Goal: Task Accomplishment & Management: Manage account settings

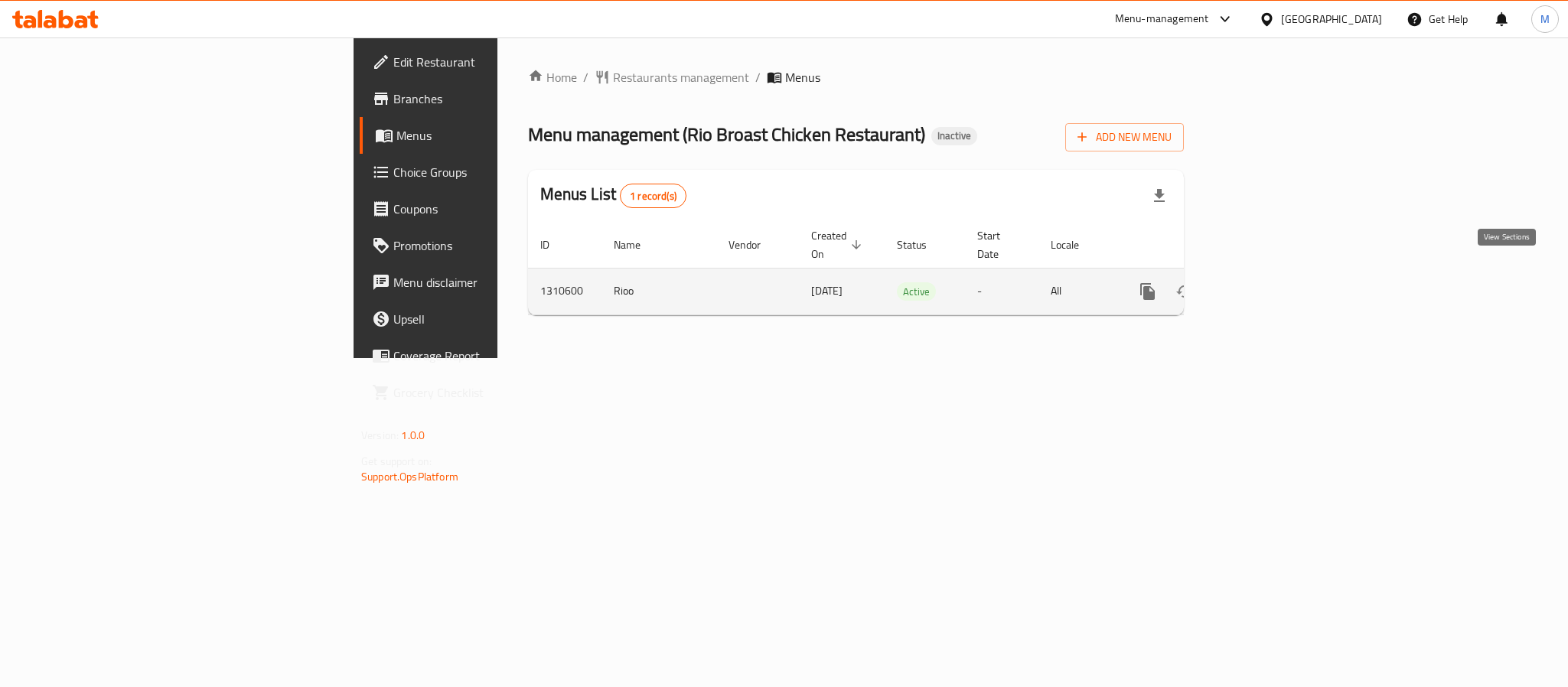
click at [1267, 282] on icon "enhanced table" at bounding box center [1258, 292] width 18 height 18
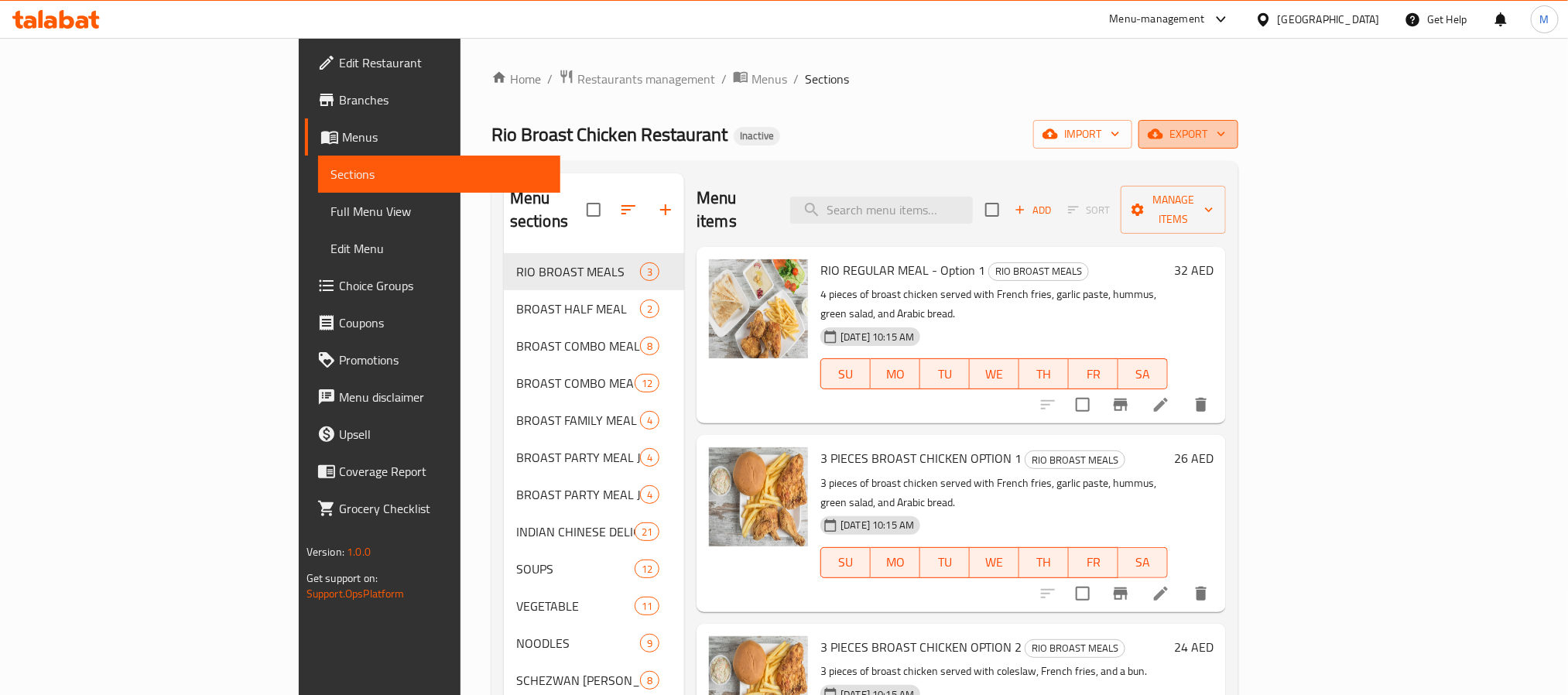
click at [1163, 130] on icon "button" at bounding box center [1155, 134] width 16 height 16
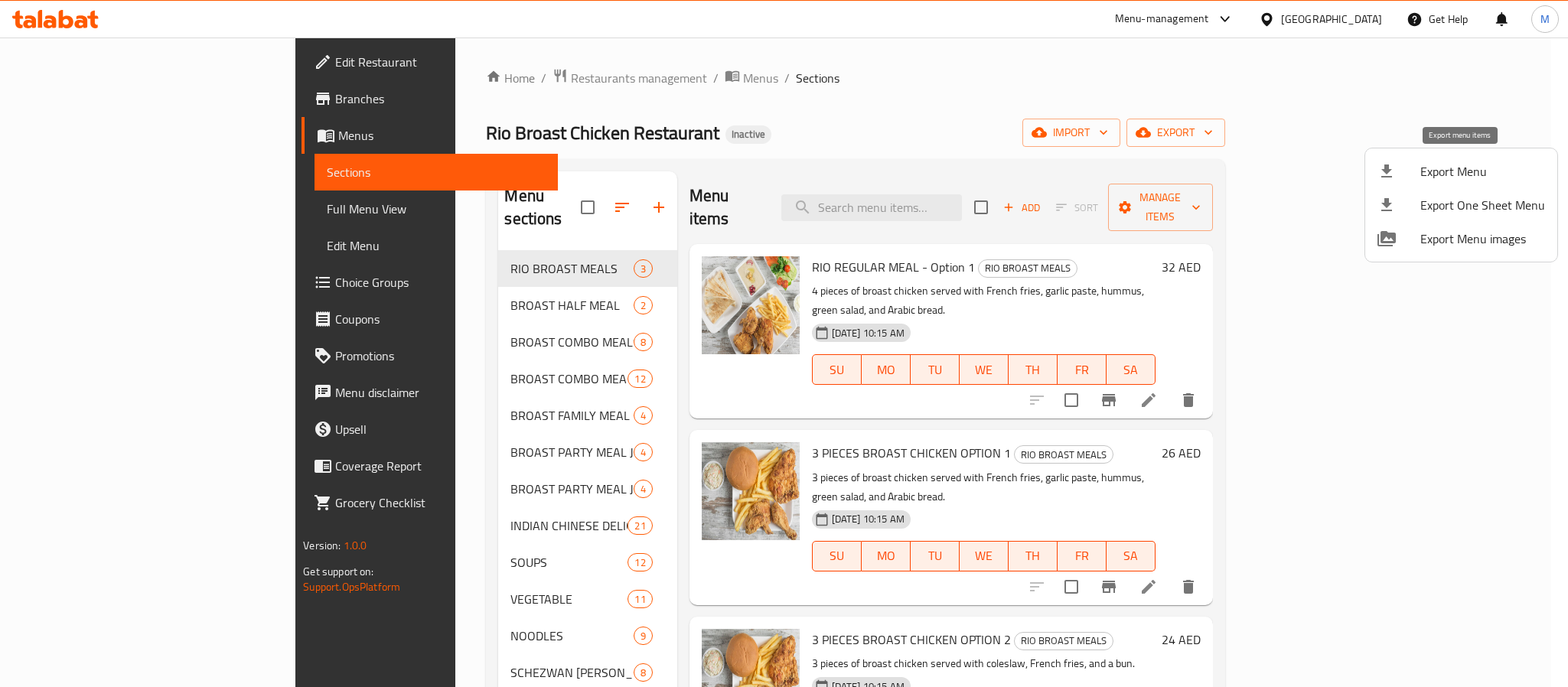
click at [1400, 173] on div at bounding box center [1399, 172] width 43 height 18
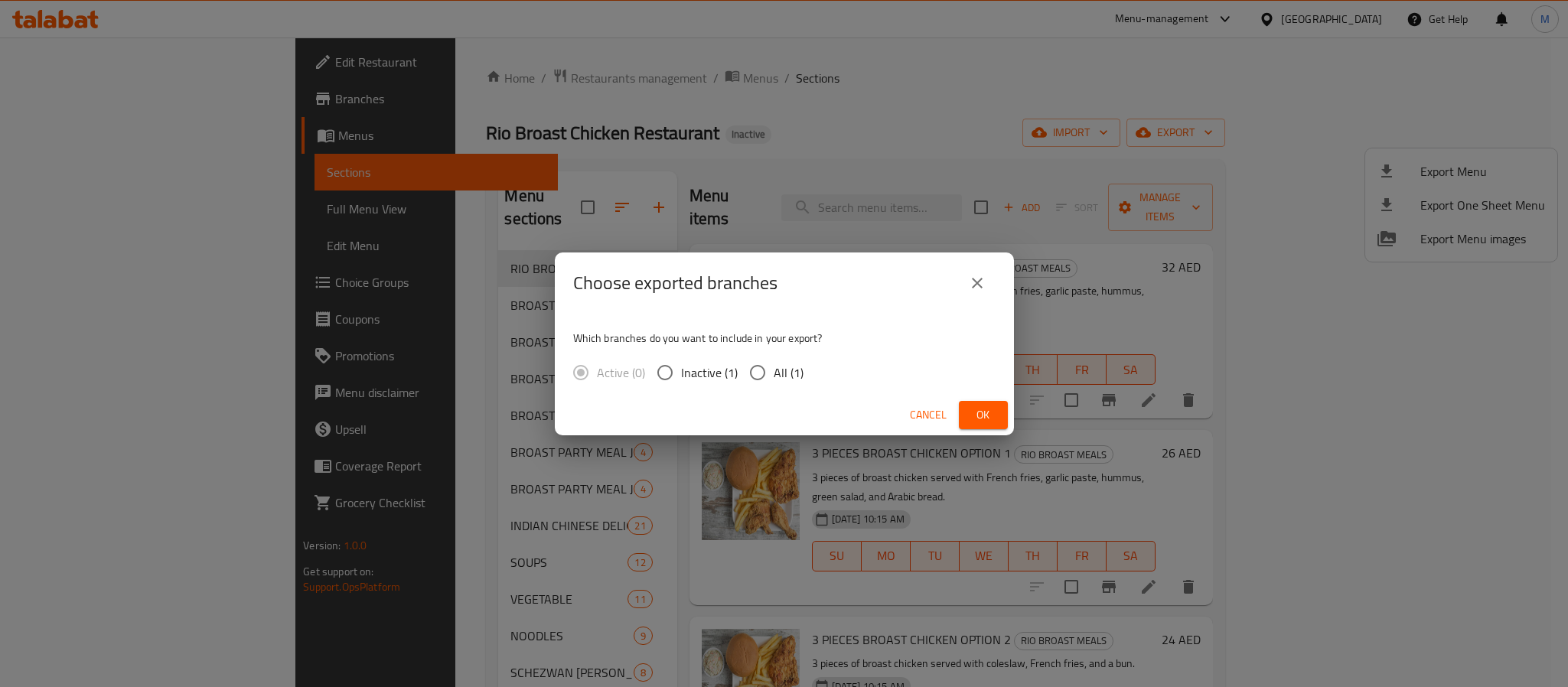
click at [794, 367] on span "All (1)" at bounding box center [788, 372] width 30 height 18
click at [774, 367] on input "All (1)" at bounding box center [757, 372] width 32 height 32
radio input "true"
click at [990, 413] on span "Ok" at bounding box center [984, 415] width 25 height 19
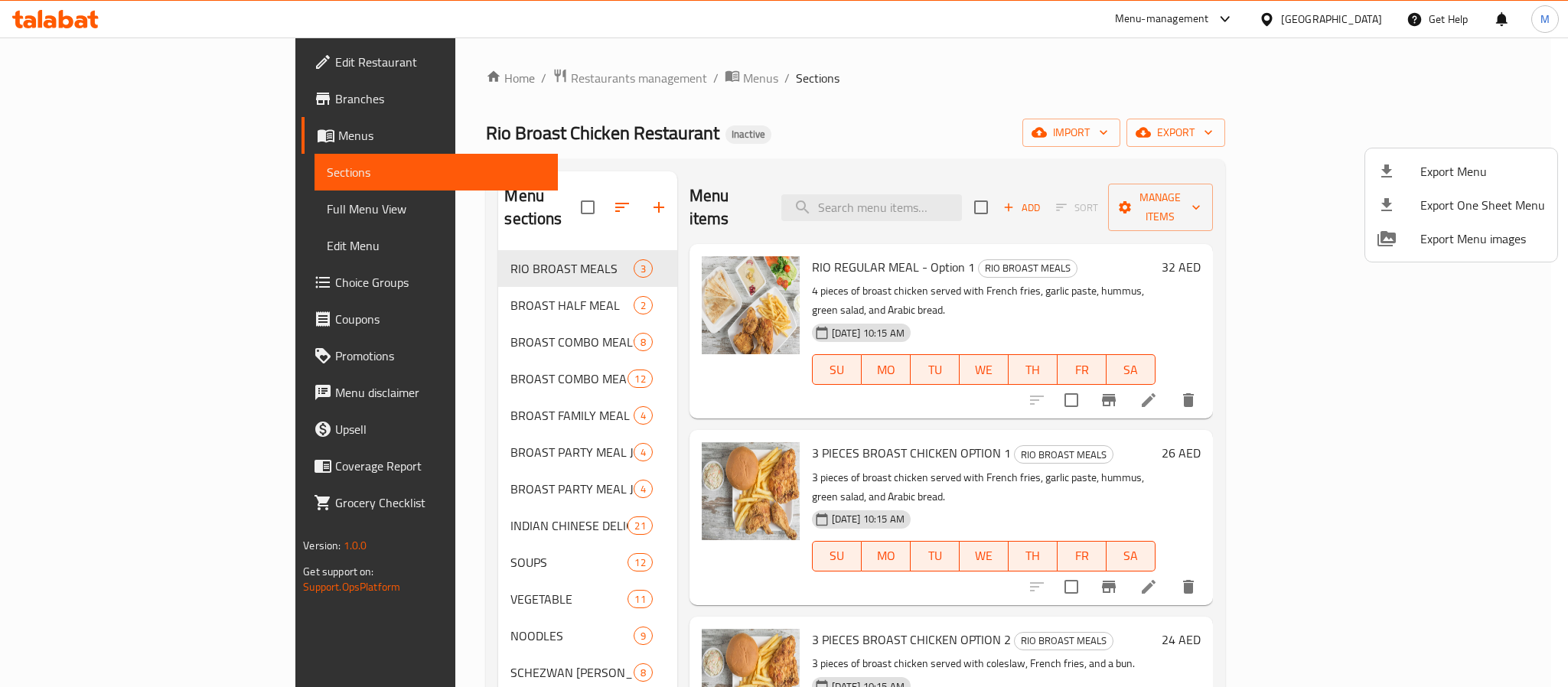
click at [1297, 5] on div at bounding box center [784, 343] width 1568 height 687
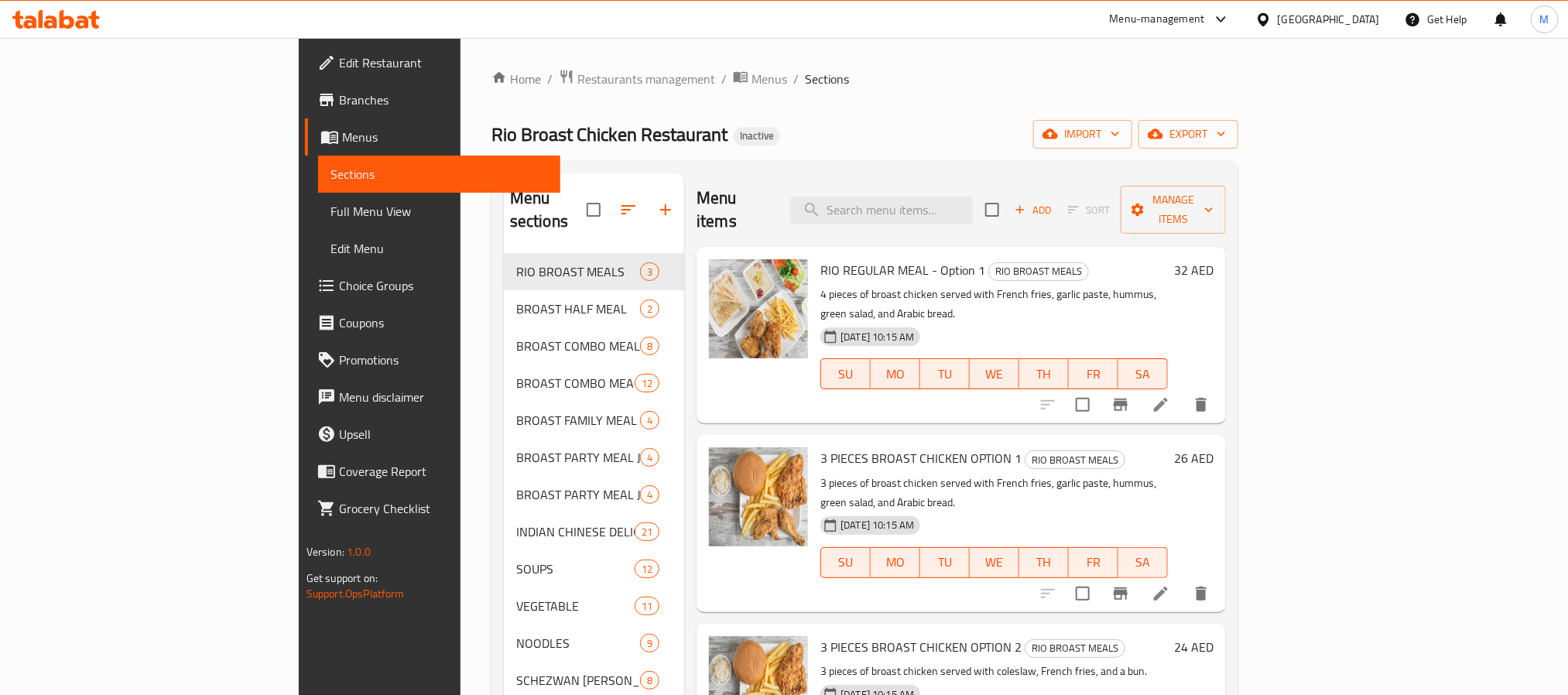
click at [1301, 11] on div "[GEOGRAPHIC_DATA]" at bounding box center [1328, 19] width 102 height 17
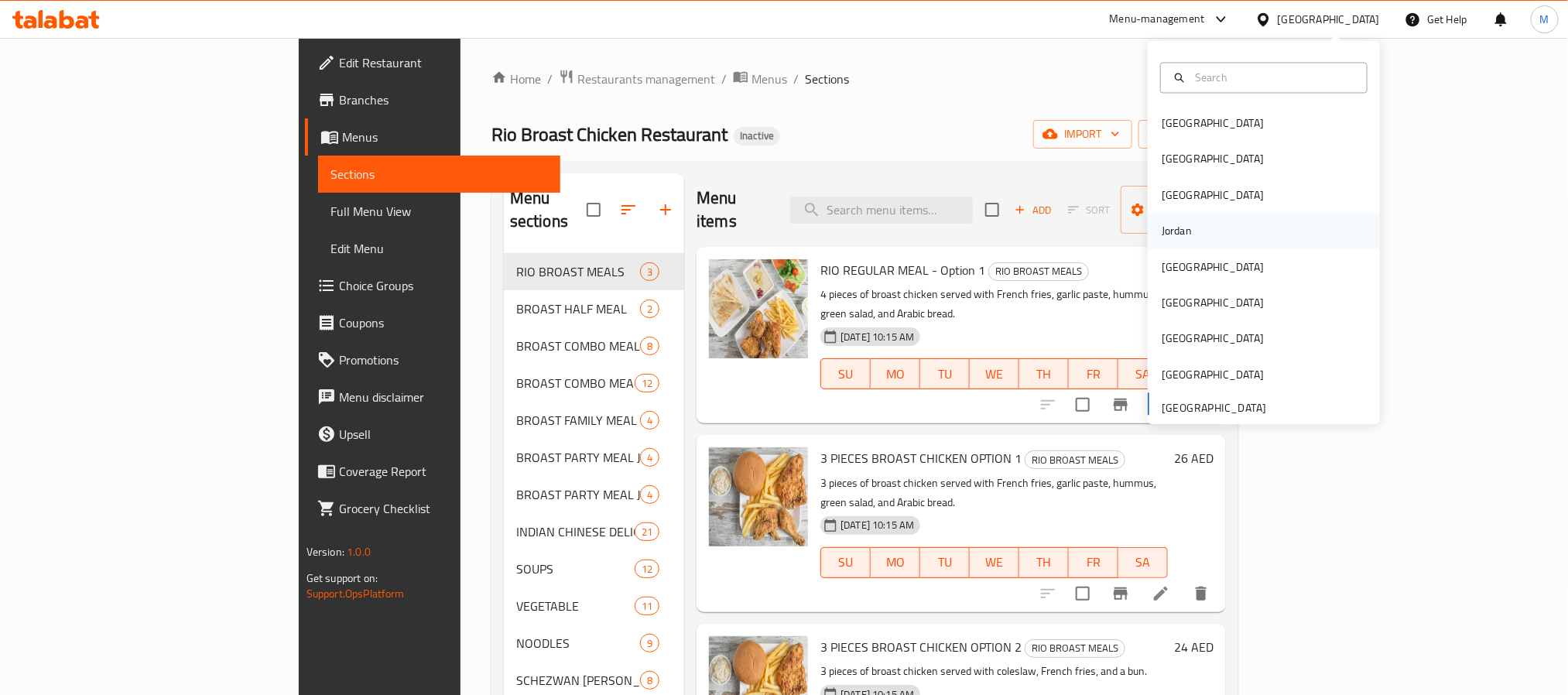
click at [1170, 230] on div "Jordan" at bounding box center [1176, 231] width 30 height 17
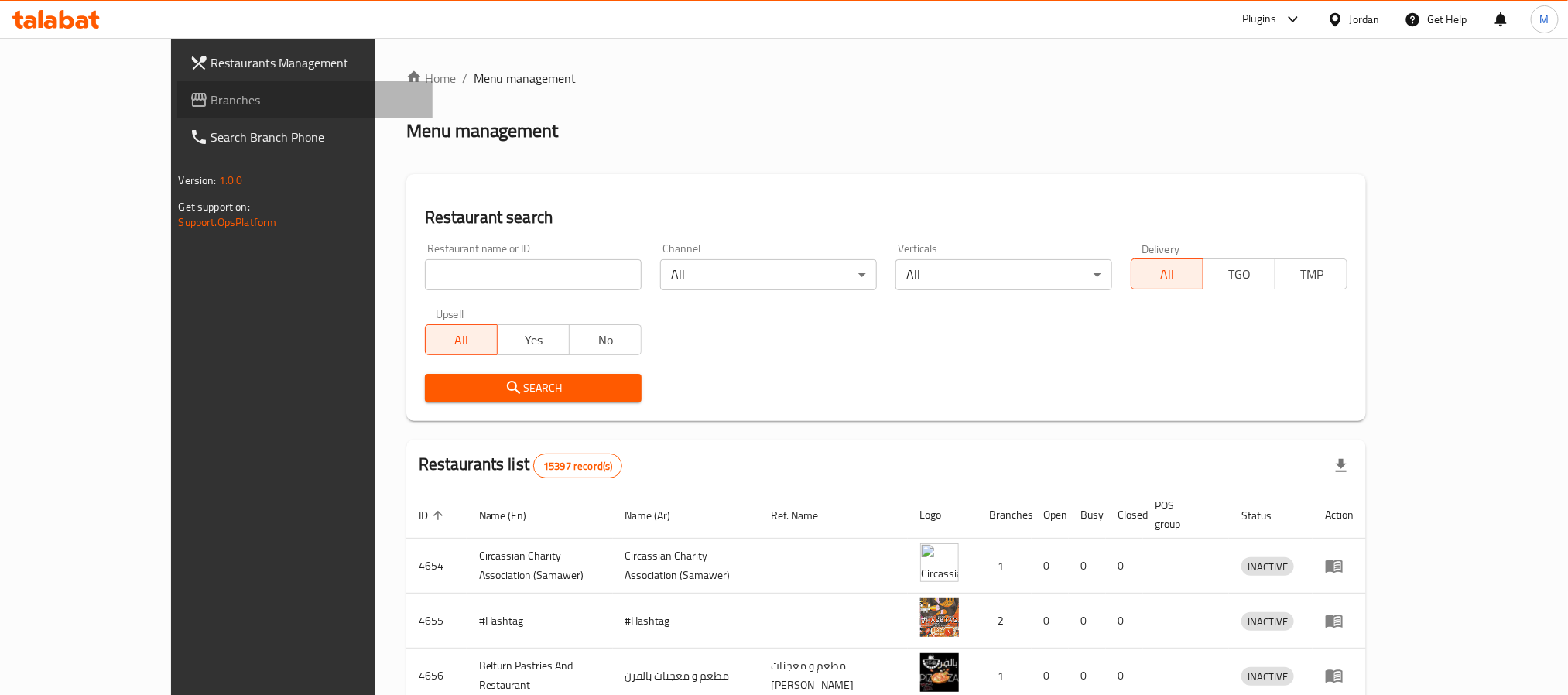
click at [211, 107] on span "Branches" at bounding box center [315, 100] width 209 height 19
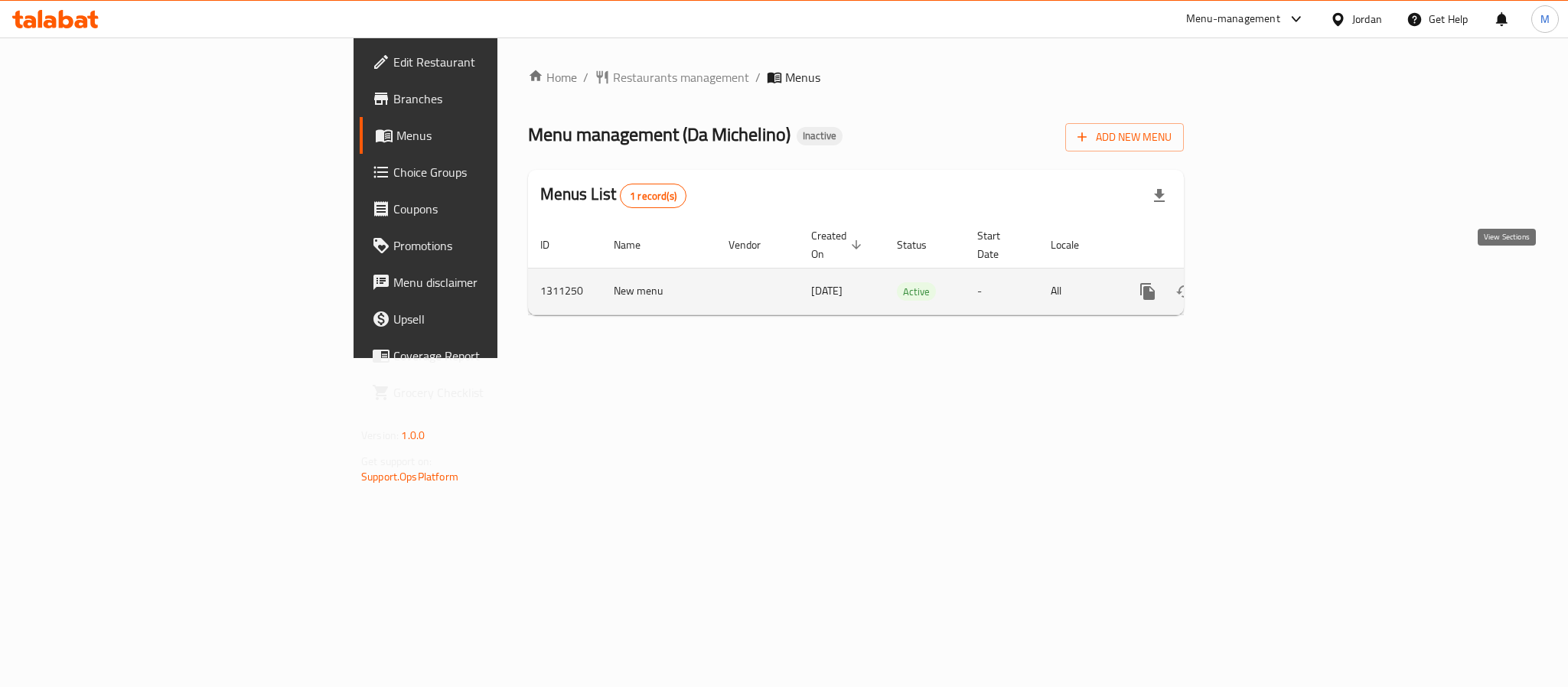
click at [1267, 282] on icon "enhanced table" at bounding box center [1258, 292] width 18 height 18
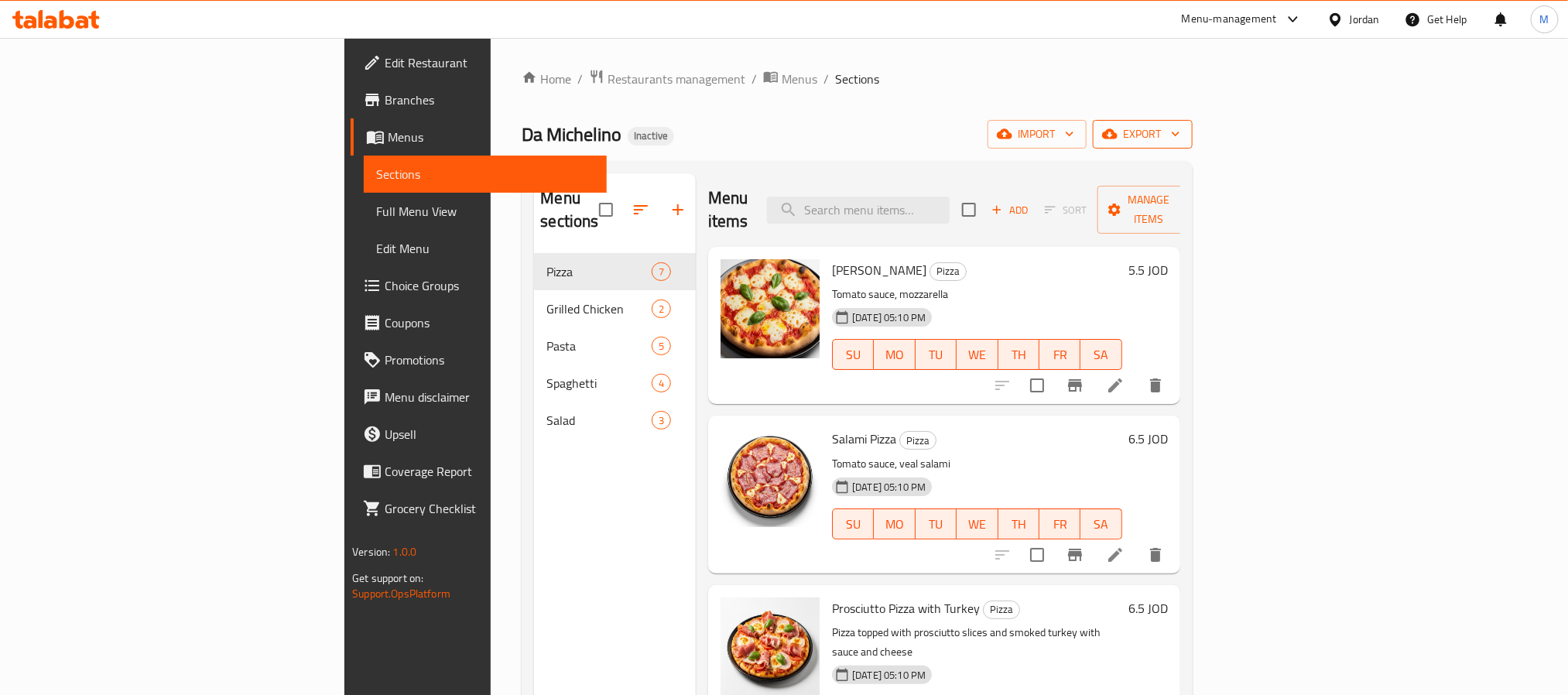
click at [1180, 132] on span "export" at bounding box center [1143, 134] width 75 height 19
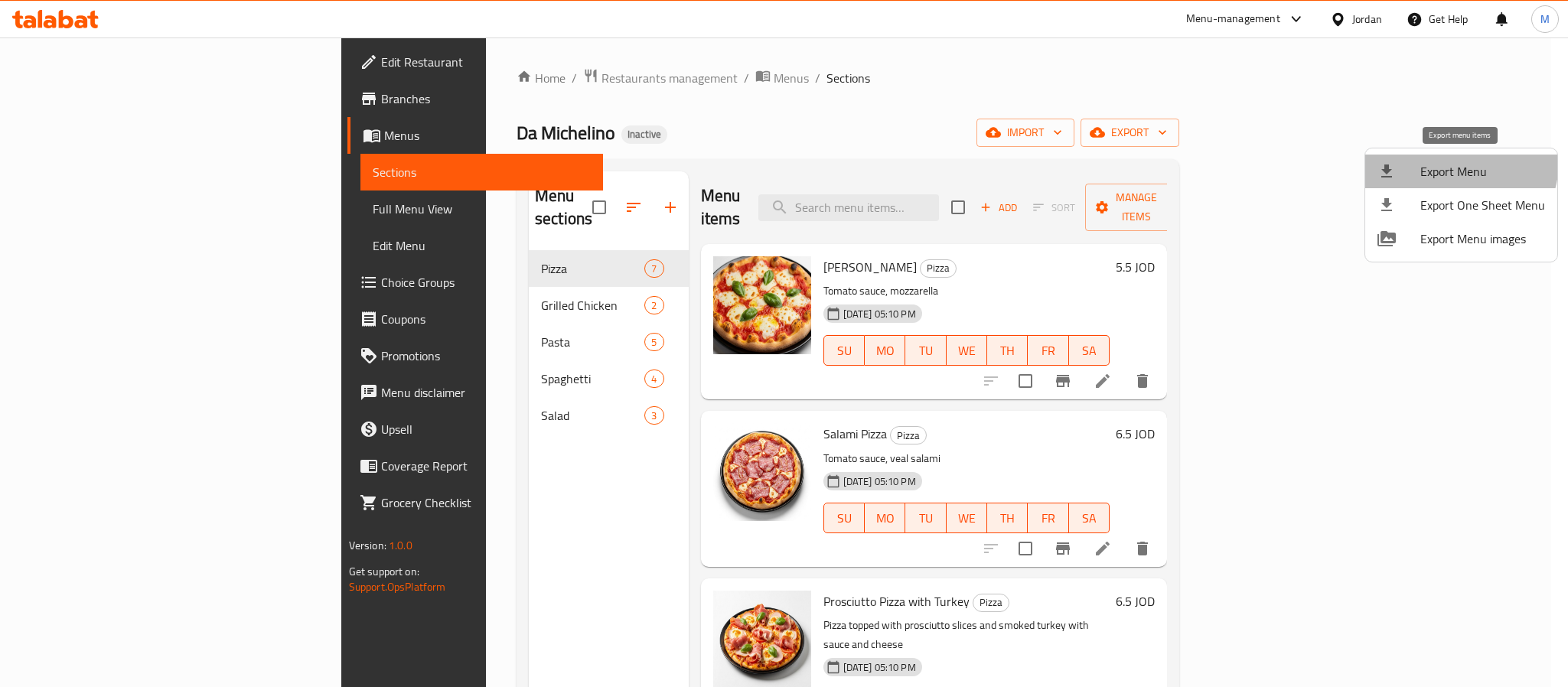
click at [1447, 162] on span "Export Menu" at bounding box center [1483, 172] width 125 height 18
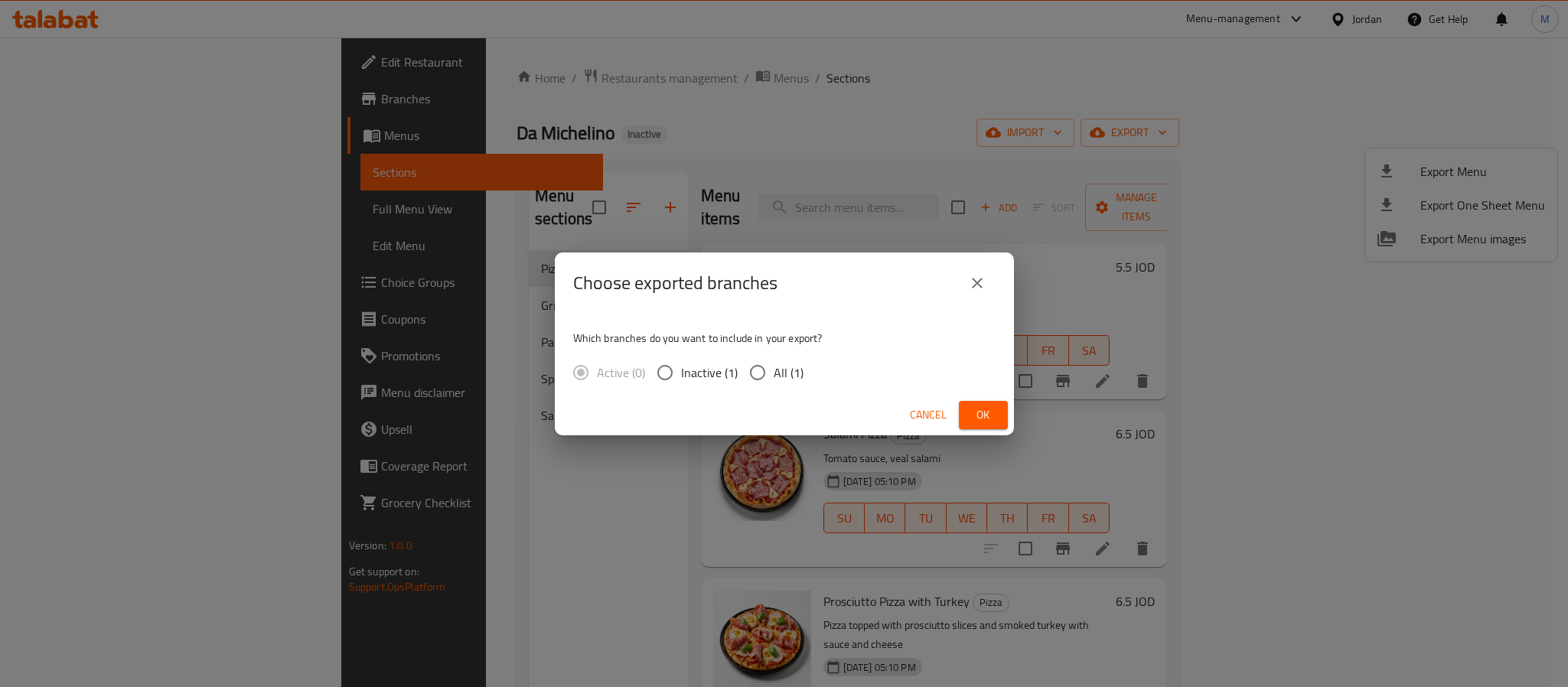
click at [779, 372] on span "All (1)" at bounding box center [788, 372] width 30 height 18
click at [774, 372] on input "All (1)" at bounding box center [757, 372] width 32 height 32
radio input "true"
click at [983, 422] on span "Ok" at bounding box center [984, 415] width 25 height 19
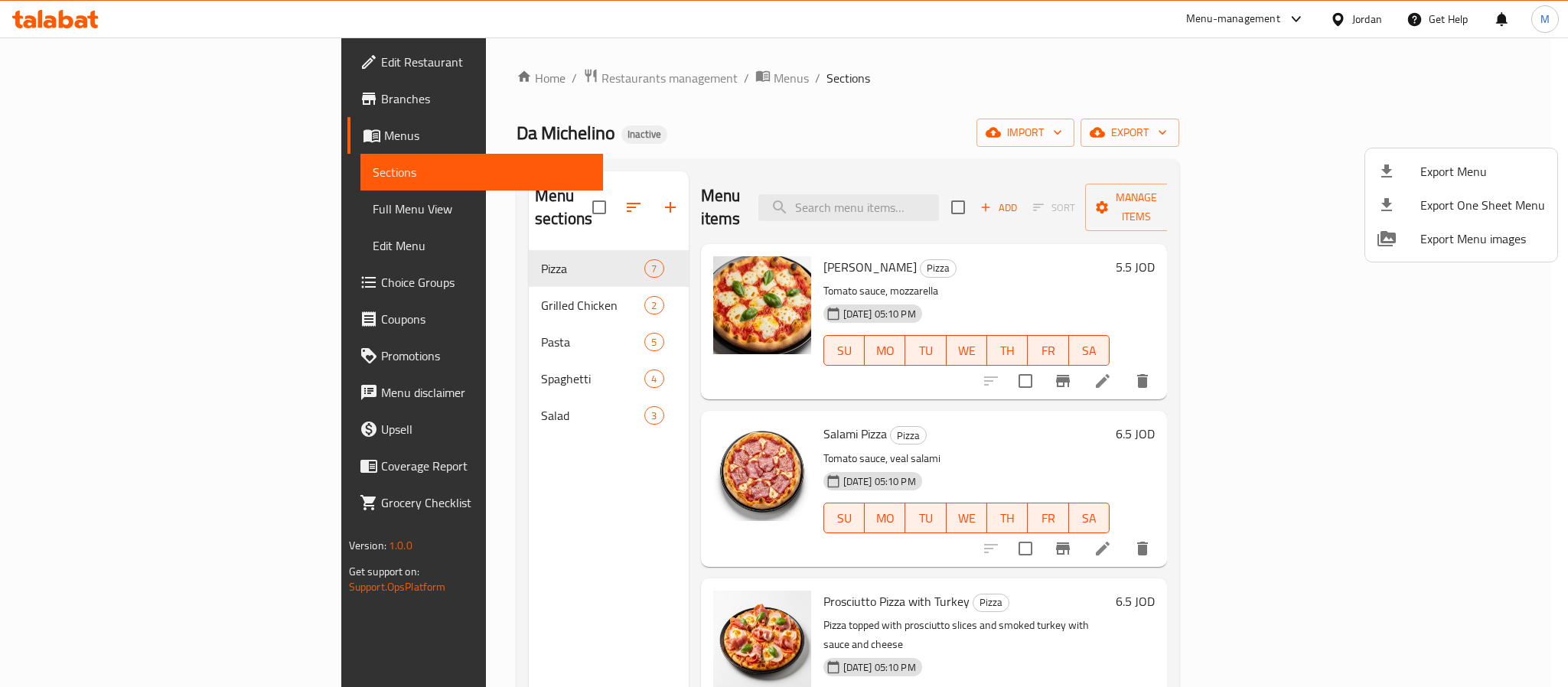
click at [101, 58] on div at bounding box center [784, 343] width 1568 height 687
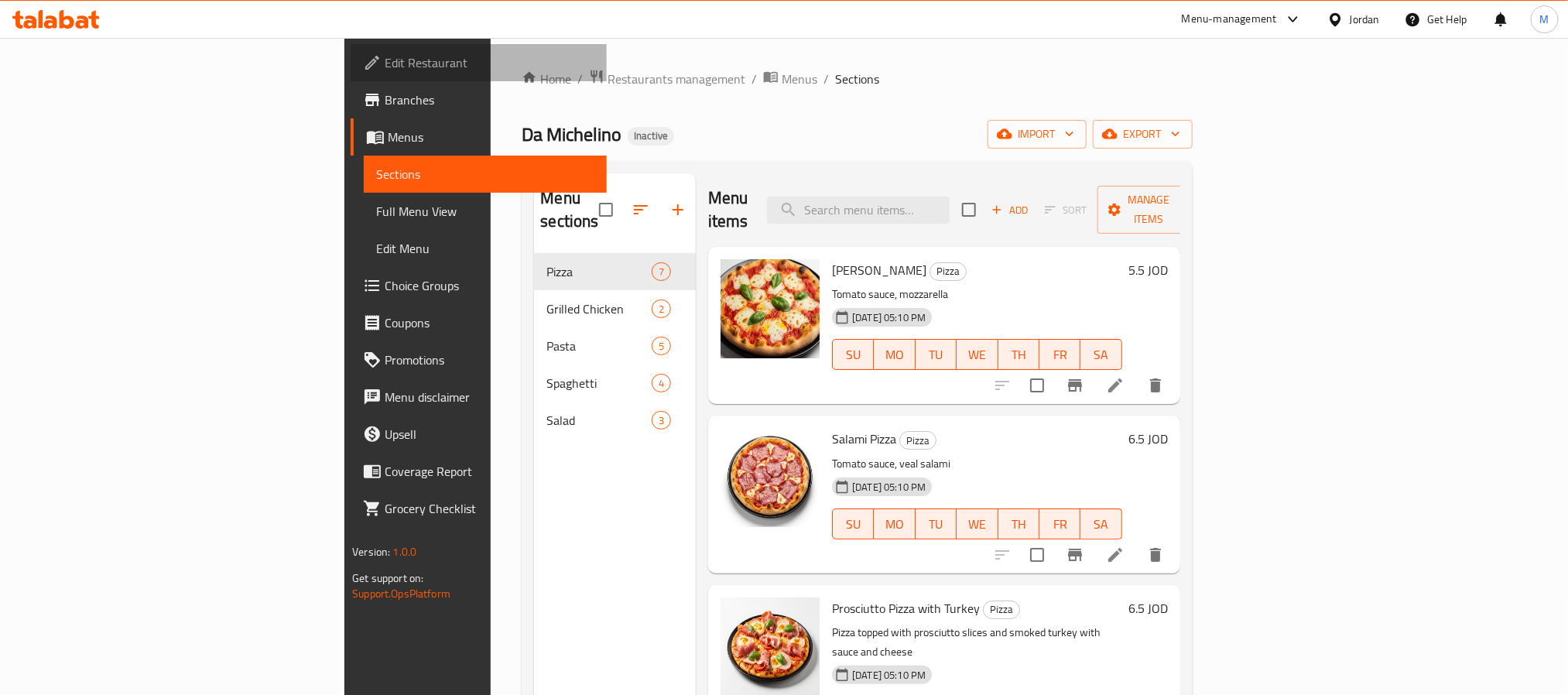
click at [350, 51] on link "Edit Restaurant" at bounding box center [478, 63] width 255 height 37
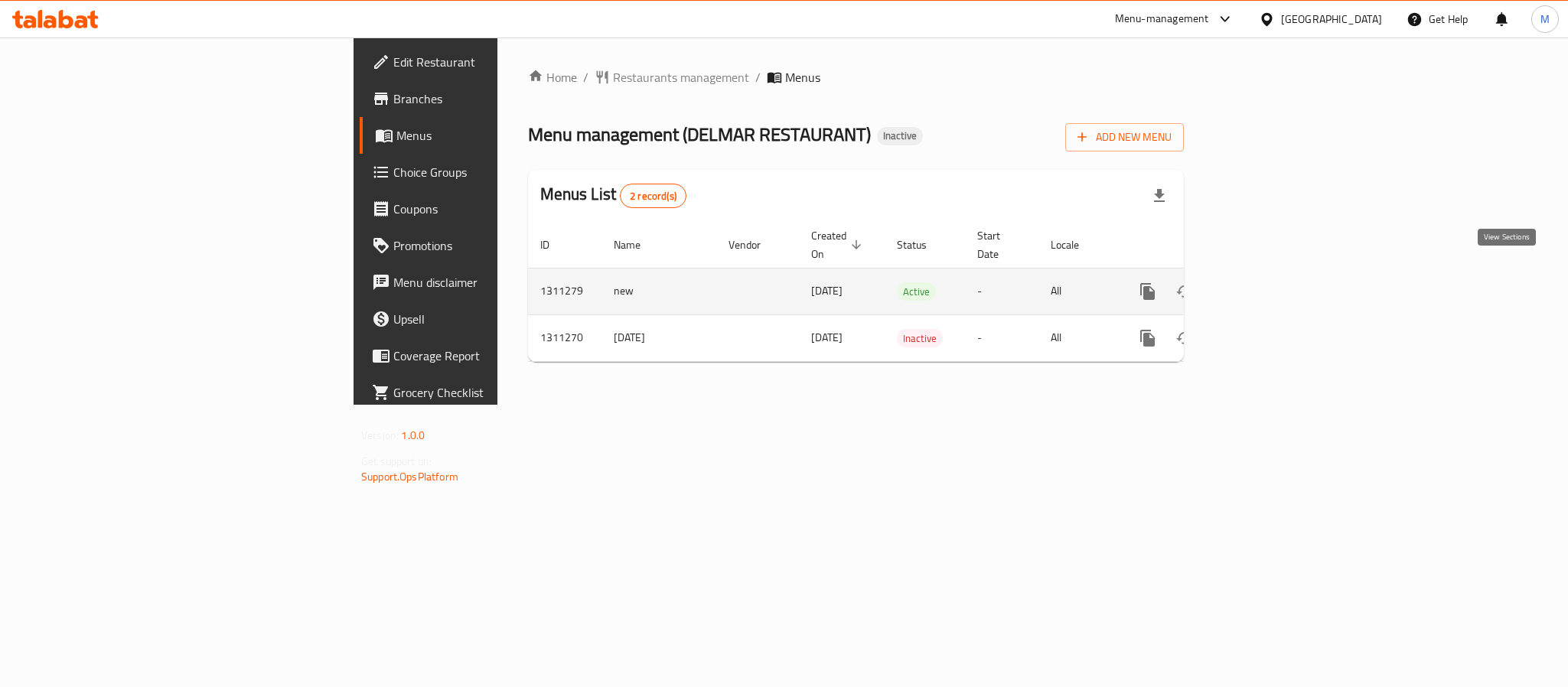
click at [1265, 285] on icon "enhanced table" at bounding box center [1258, 292] width 14 height 14
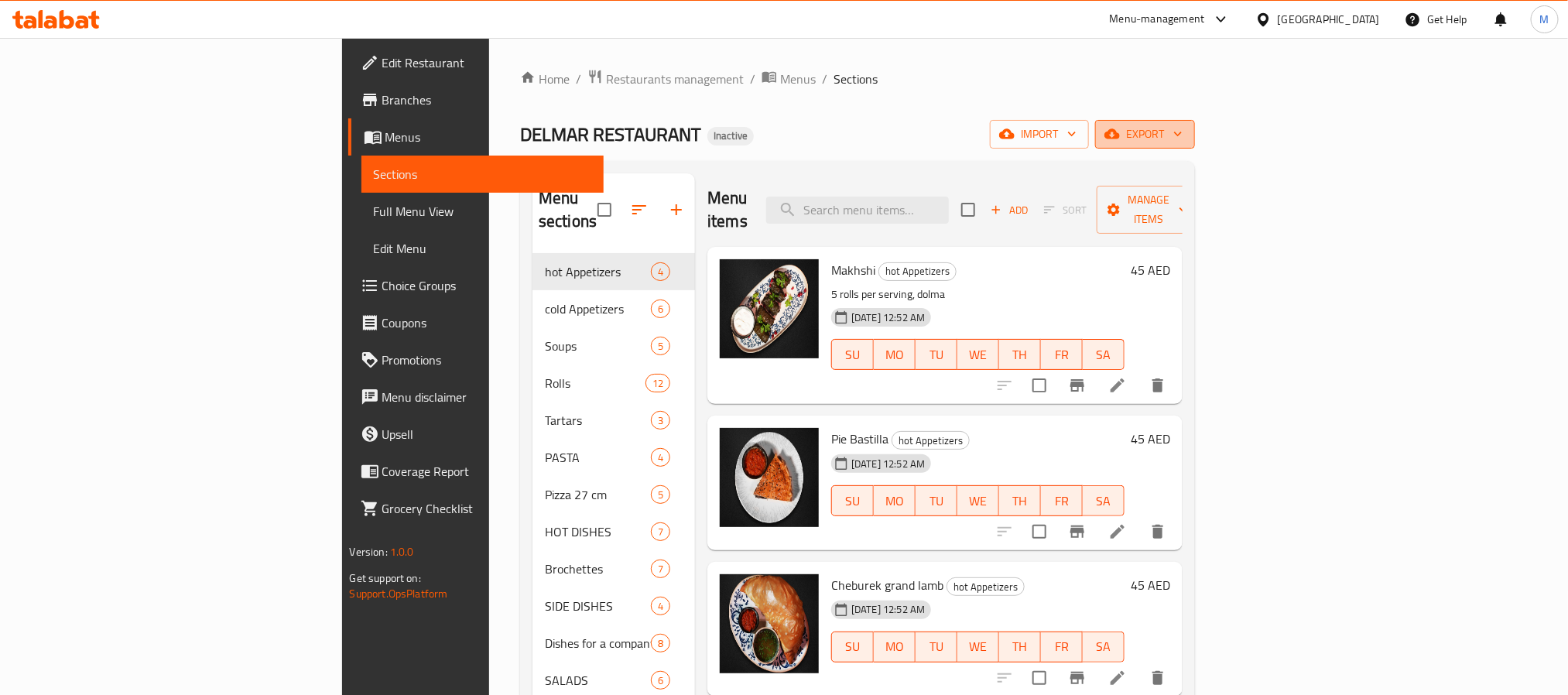
click at [1195, 124] on button "export" at bounding box center [1145, 134] width 100 height 29
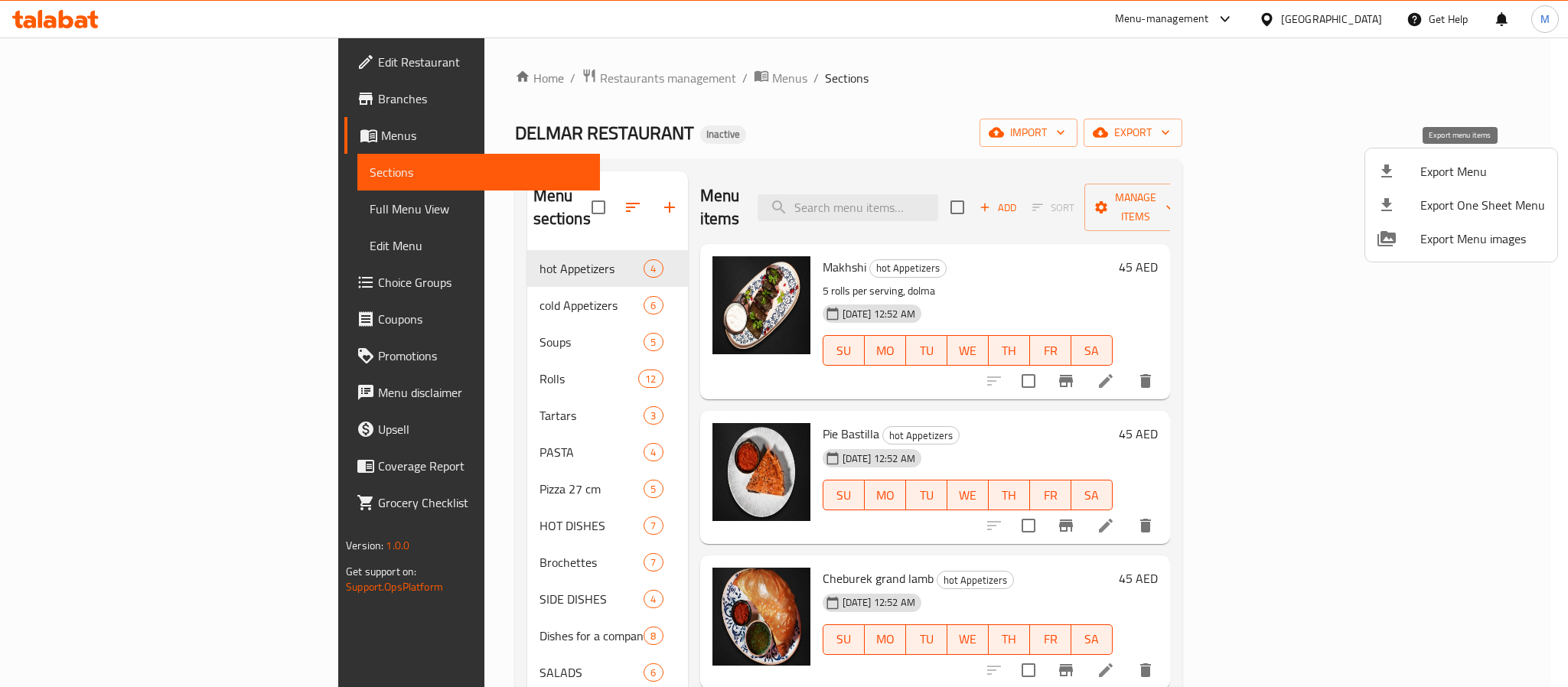
click at [1420, 171] on span "Export Menu" at bounding box center [1483, 172] width 125 height 18
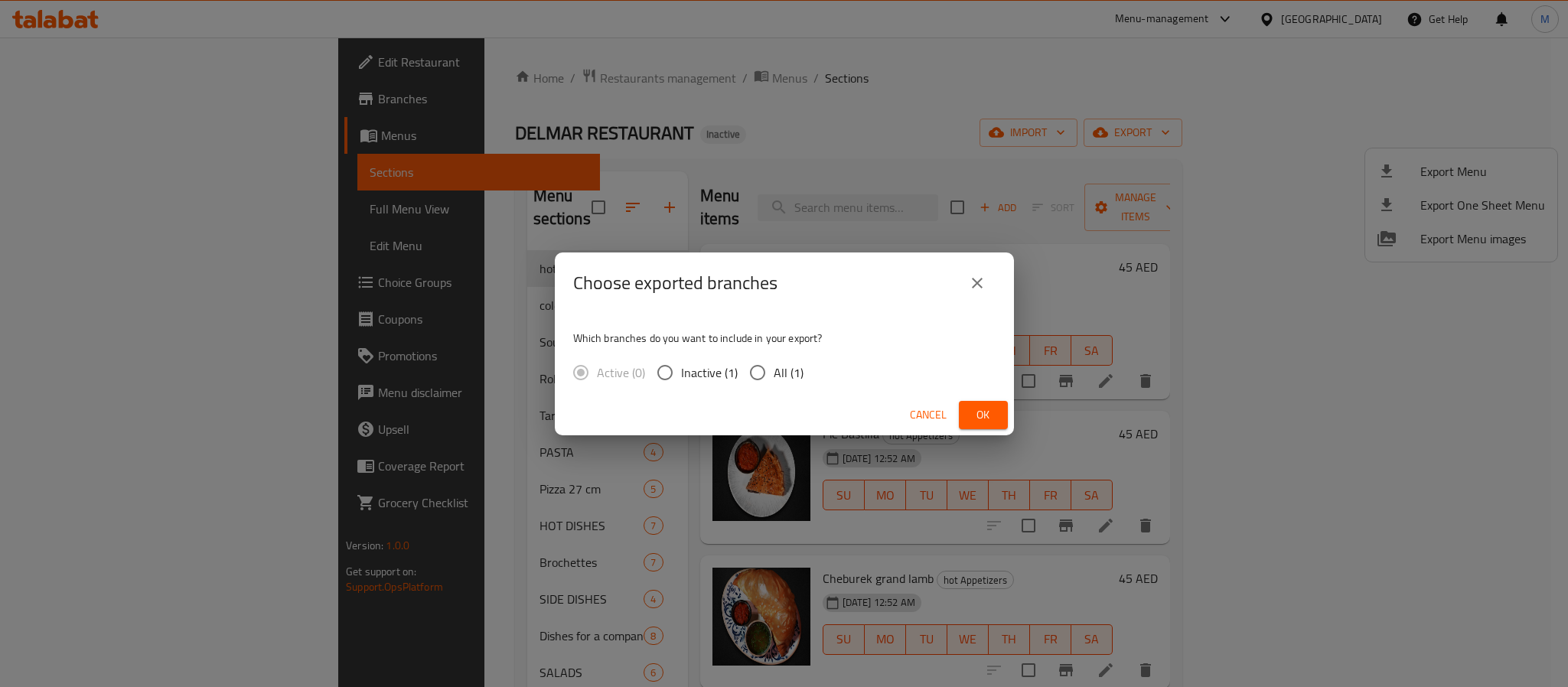
click at [787, 368] on span "All (1)" at bounding box center [788, 372] width 30 height 18
click at [774, 368] on input "All (1)" at bounding box center [757, 372] width 32 height 32
radio input "true"
click at [978, 407] on span "Ok" at bounding box center [984, 415] width 25 height 19
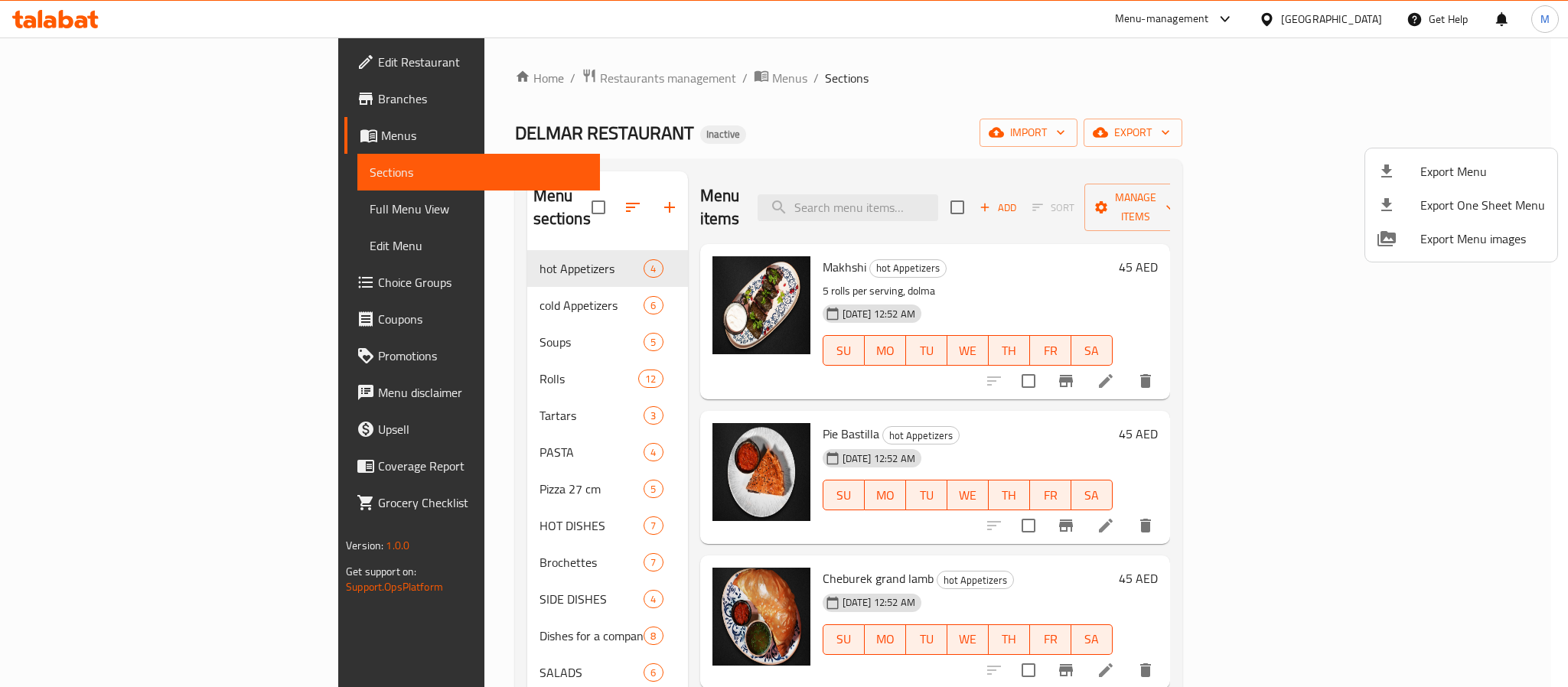
click at [434, 76] on div at bounding box center [784, 343] width 1568 height 687
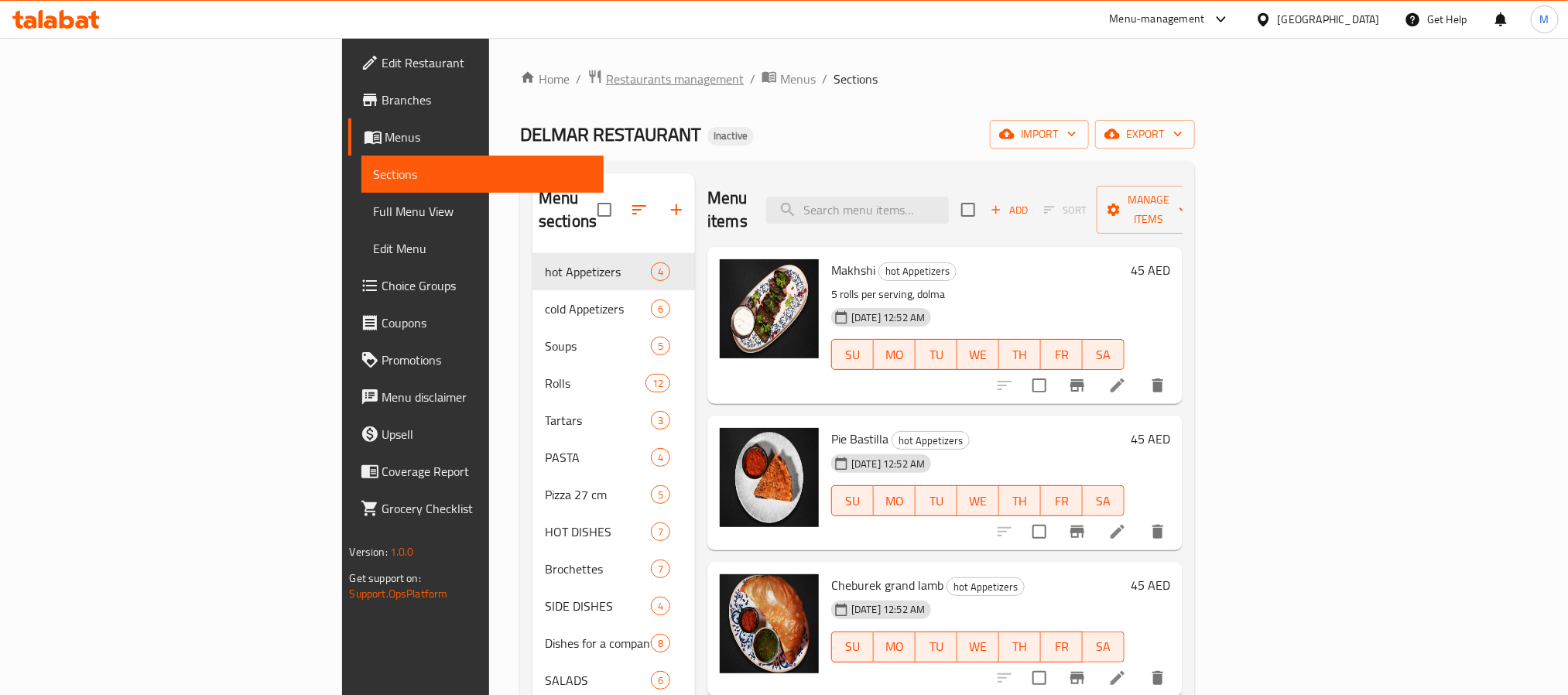
click at [606, 70] on span "Restaurants management" at bounding box center [674, 79] width 138 height 19
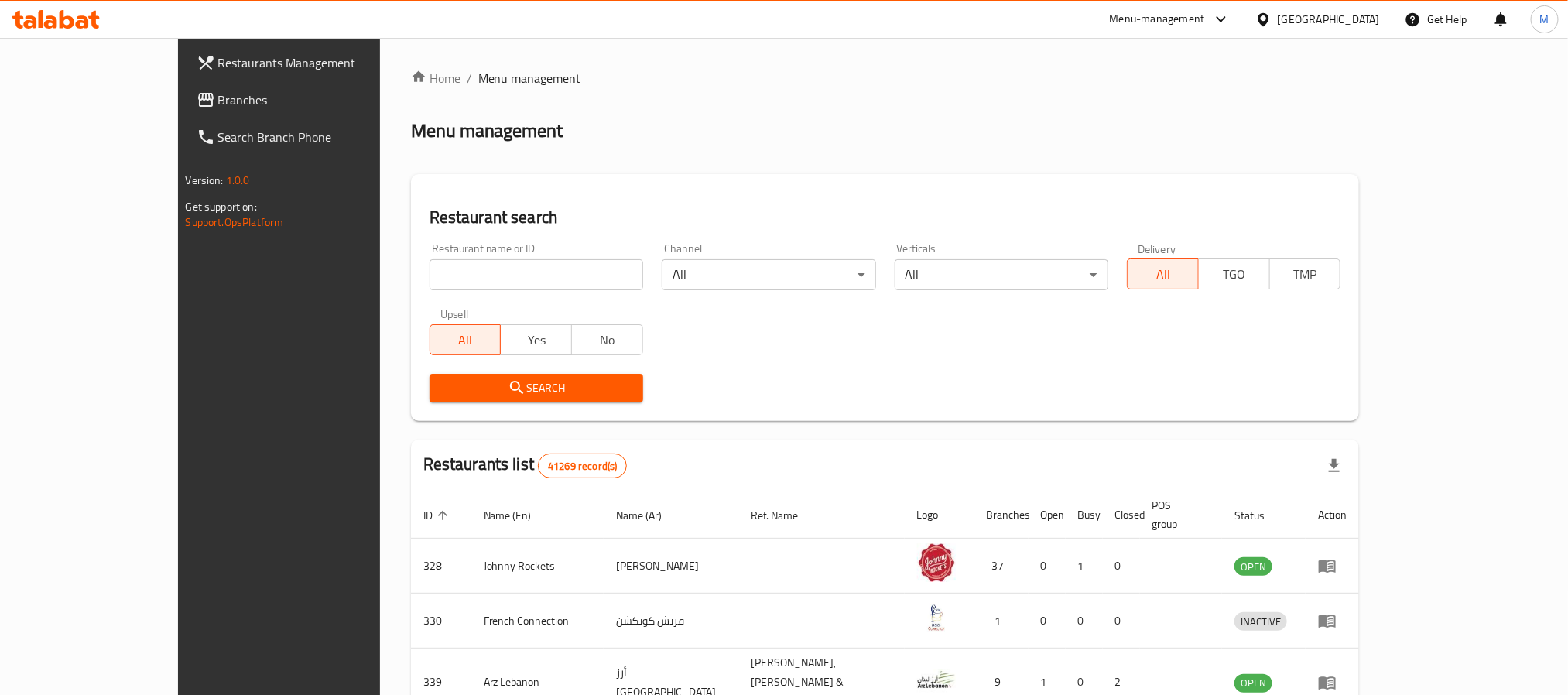
drag, startPoint x: 187, startPoint y: 98, endPoint x: 287, endPoint y: 100, distance: 100.0
click at [218, 98] on span "Branches" at bounding box center [322, 100] width 209 height 19
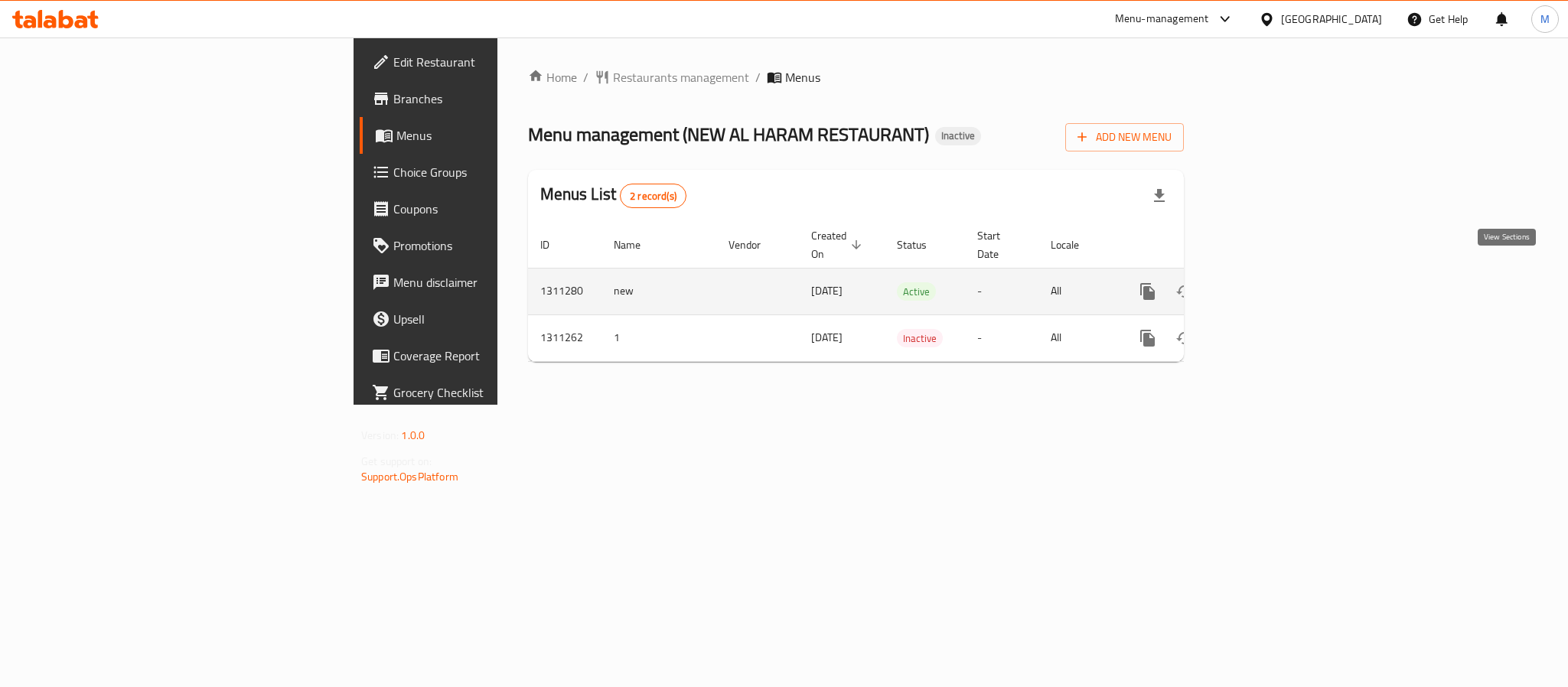
click at [1267, 282] on icon "enhanced table" at bounding box center [1258, 292] width 18 height 18
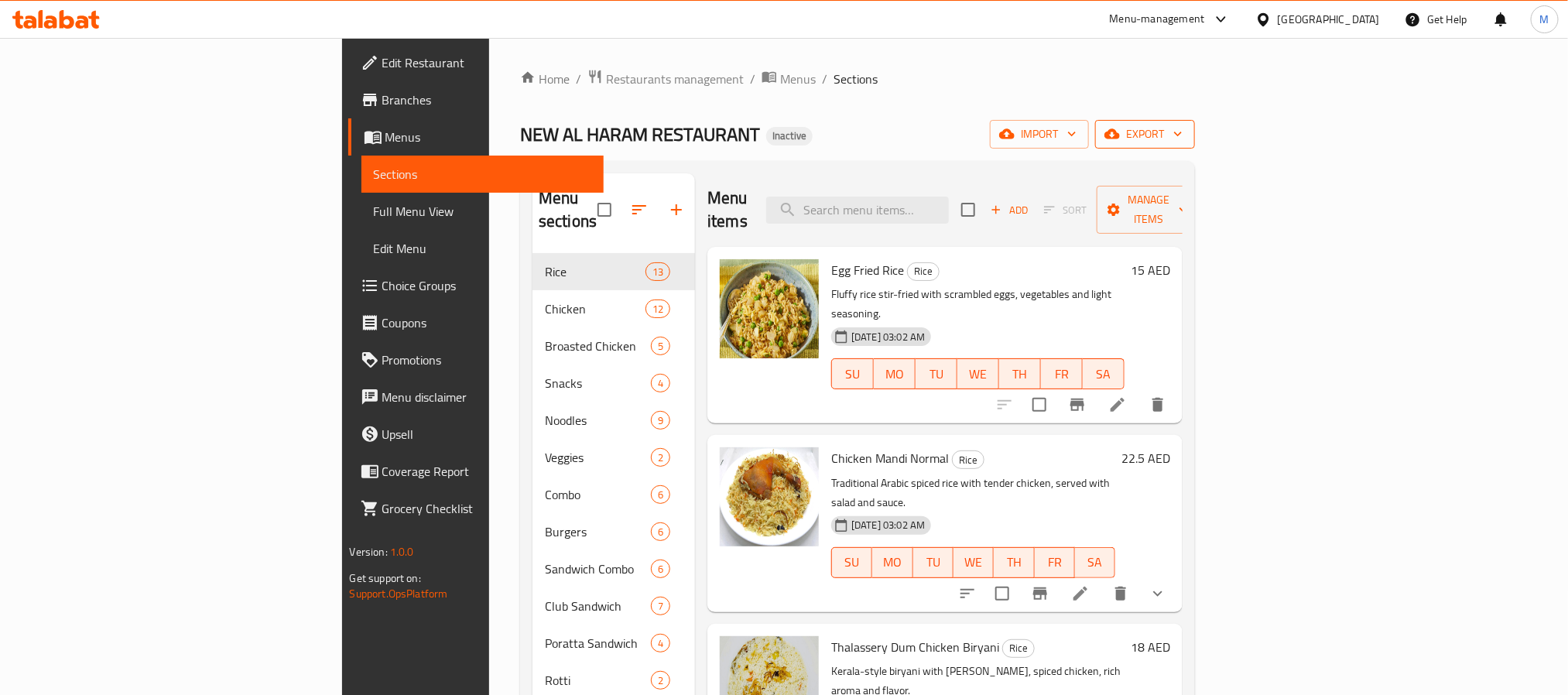
click at [1183, 125] on span "export" at bounding box center [1145, 134] width 75 height 19
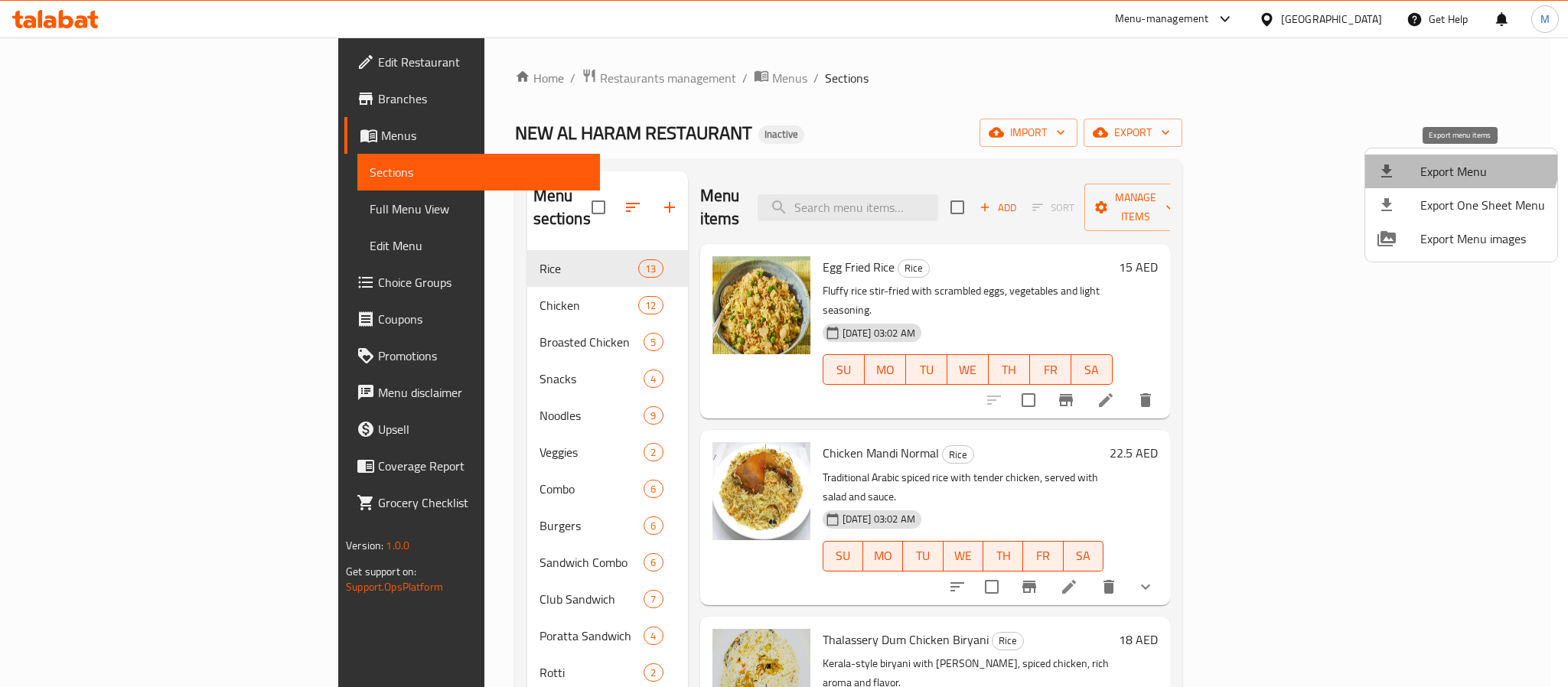
click at [1459, 158] on li "Export Menu" at bounding box center [1462, 172] width 192 height 34
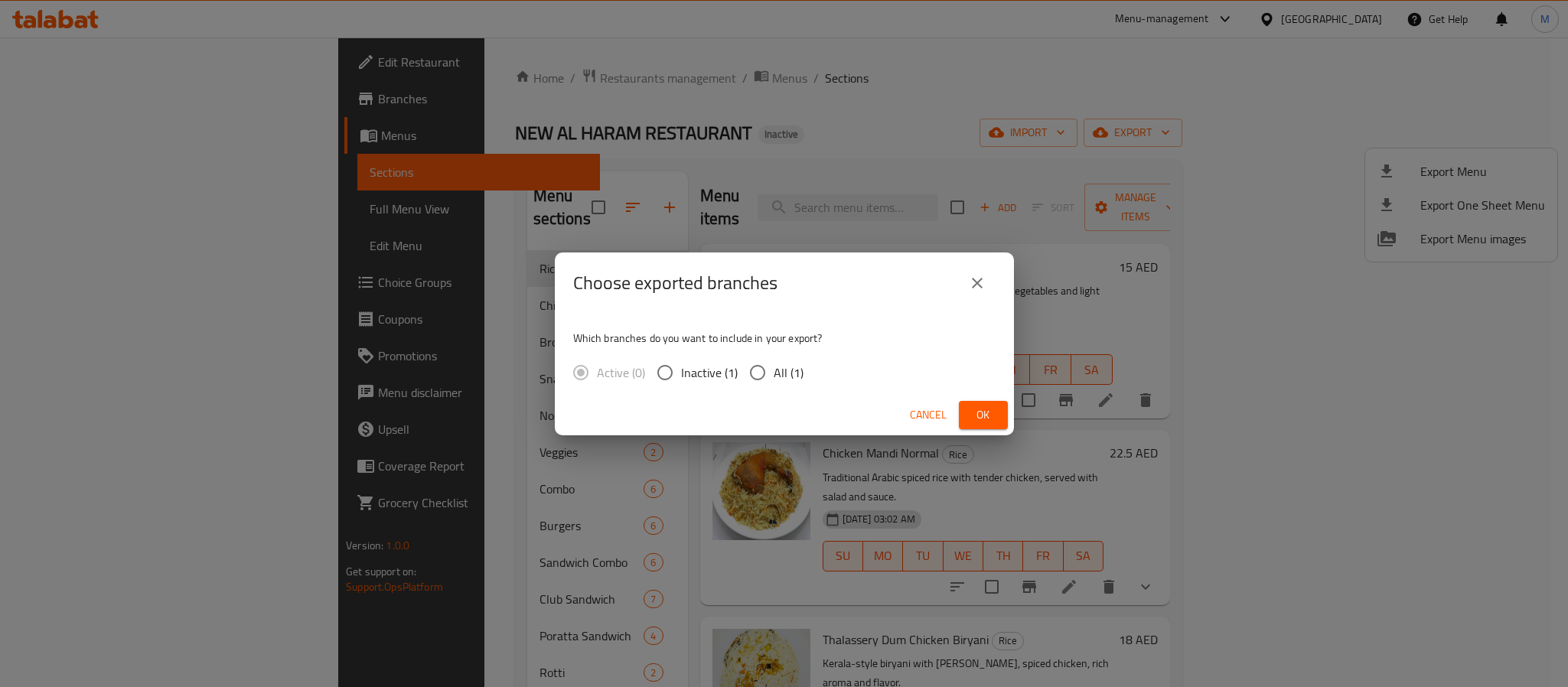
click at [771, 365] on input "All (1)" at bounding box center [757, 372] width 32 height 32
radio input "true"
click at [991, 411] on span "Ok" at bounding box center [984, 415] width 25 height 19
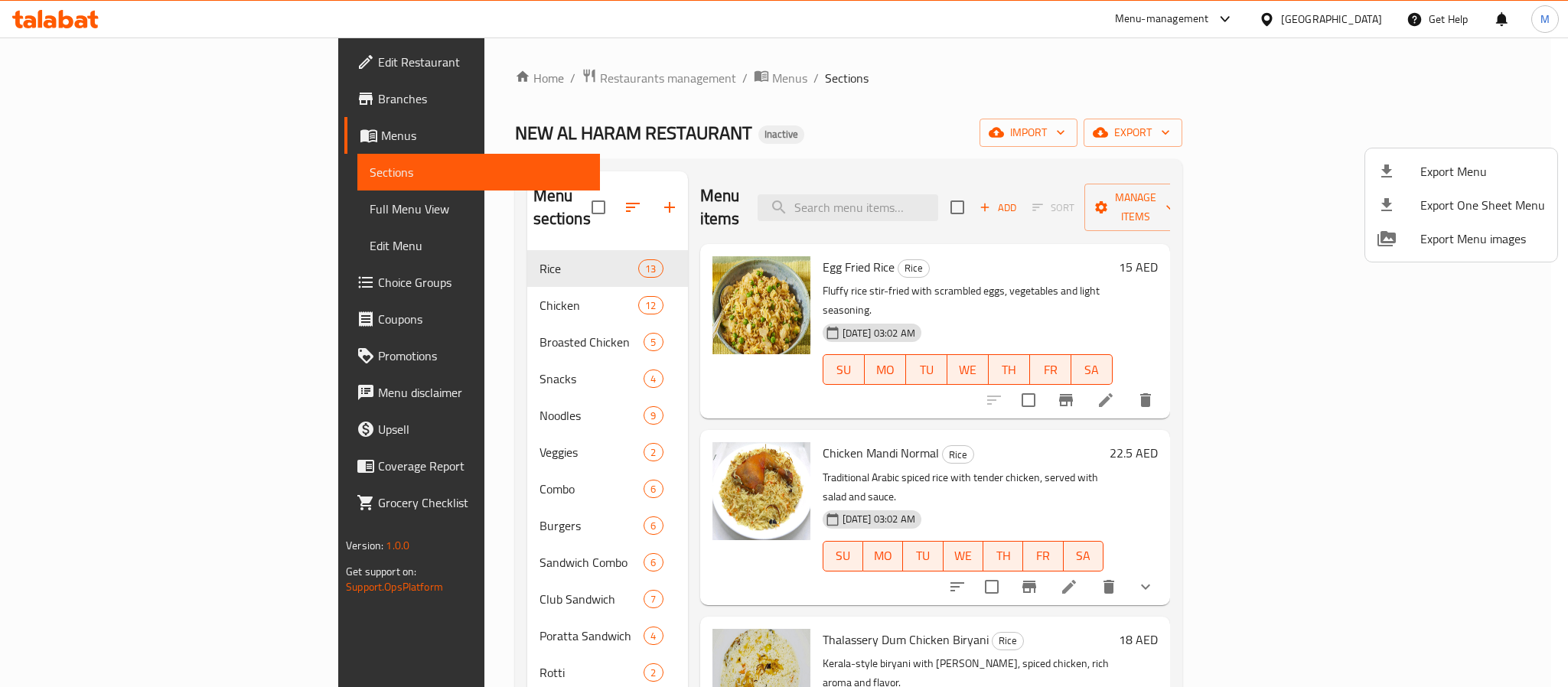
click at [992, 194] on div at bounding box center [784, 343] width 1568 height 687
click at [938, 195] on input "search" at bounding box center [848, 208] width 181 height 27
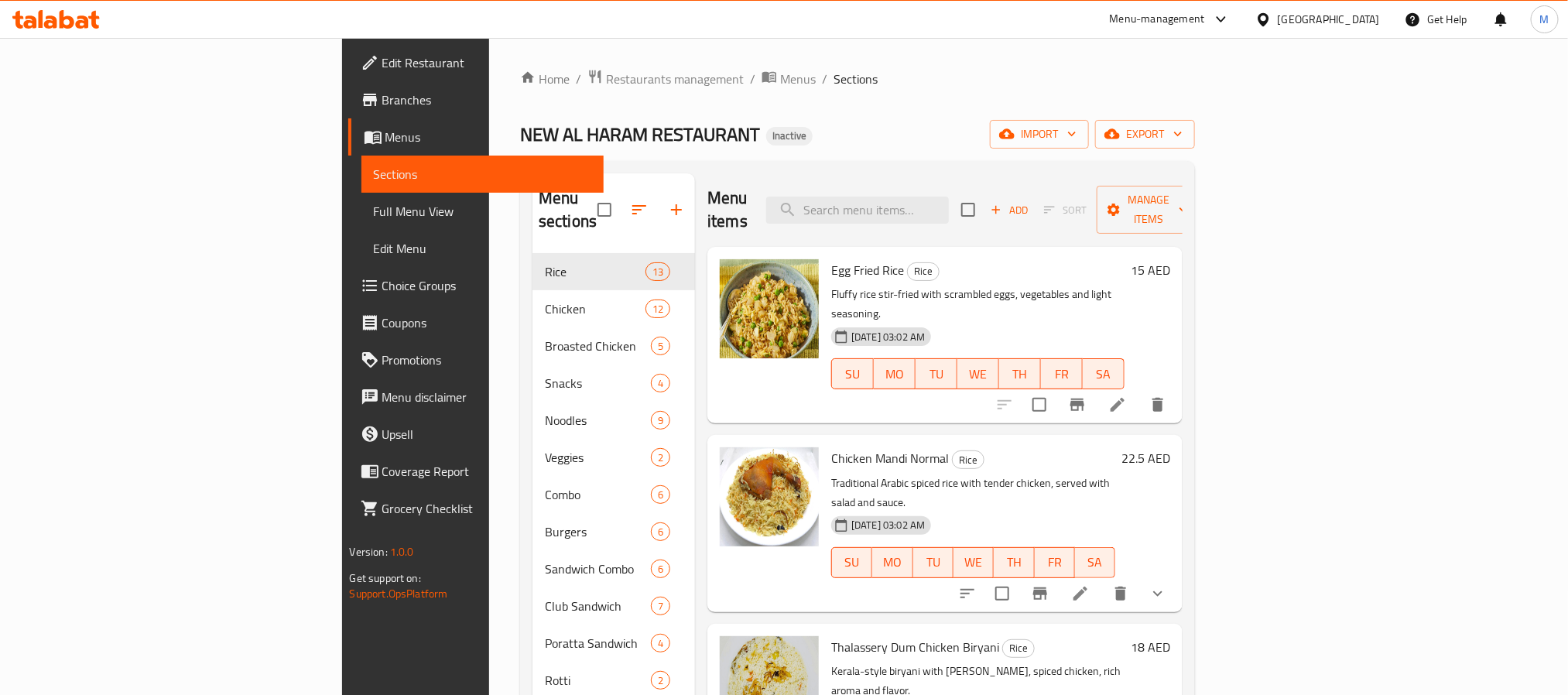
paste input "Parotta"
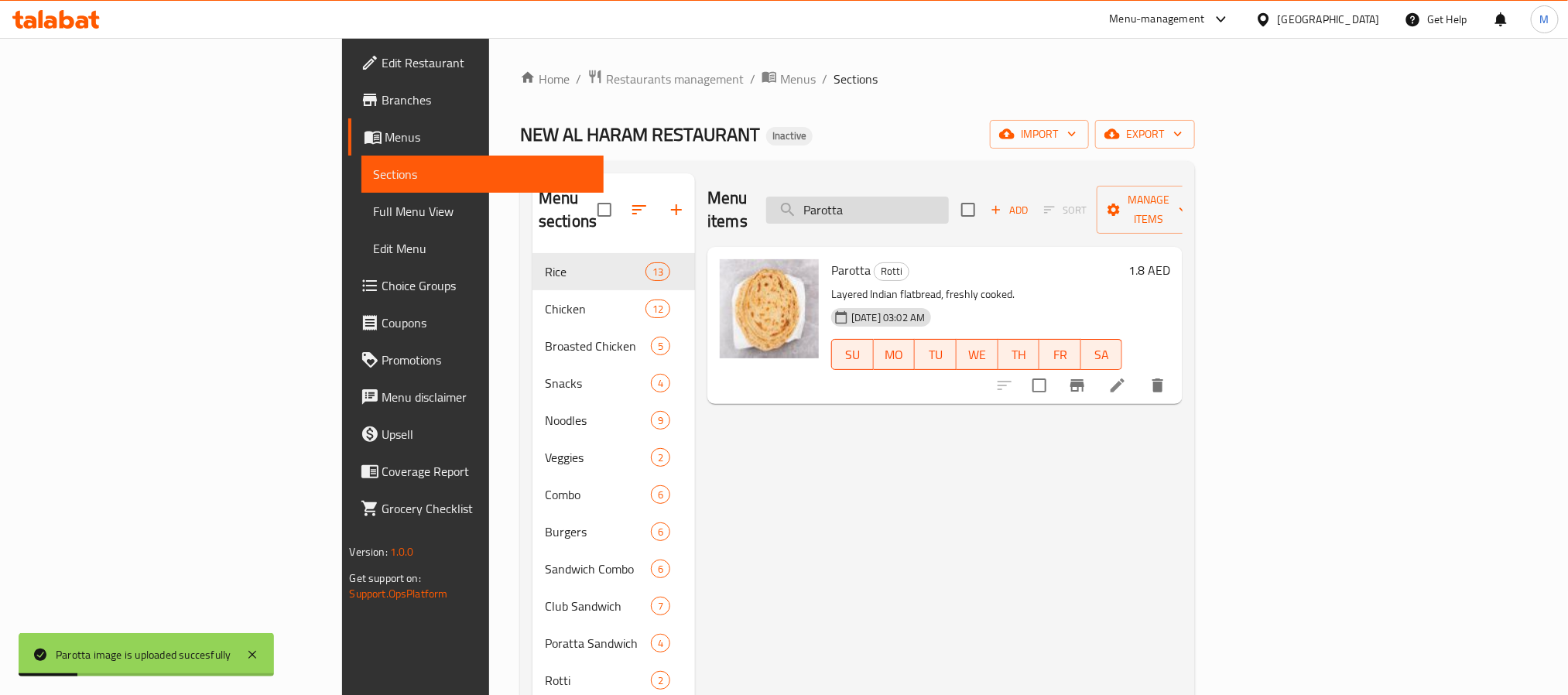
click at [949, 197] on input "Parotta" at bounding box center [857, 210] width 183 height 27
paste input "Chapati"
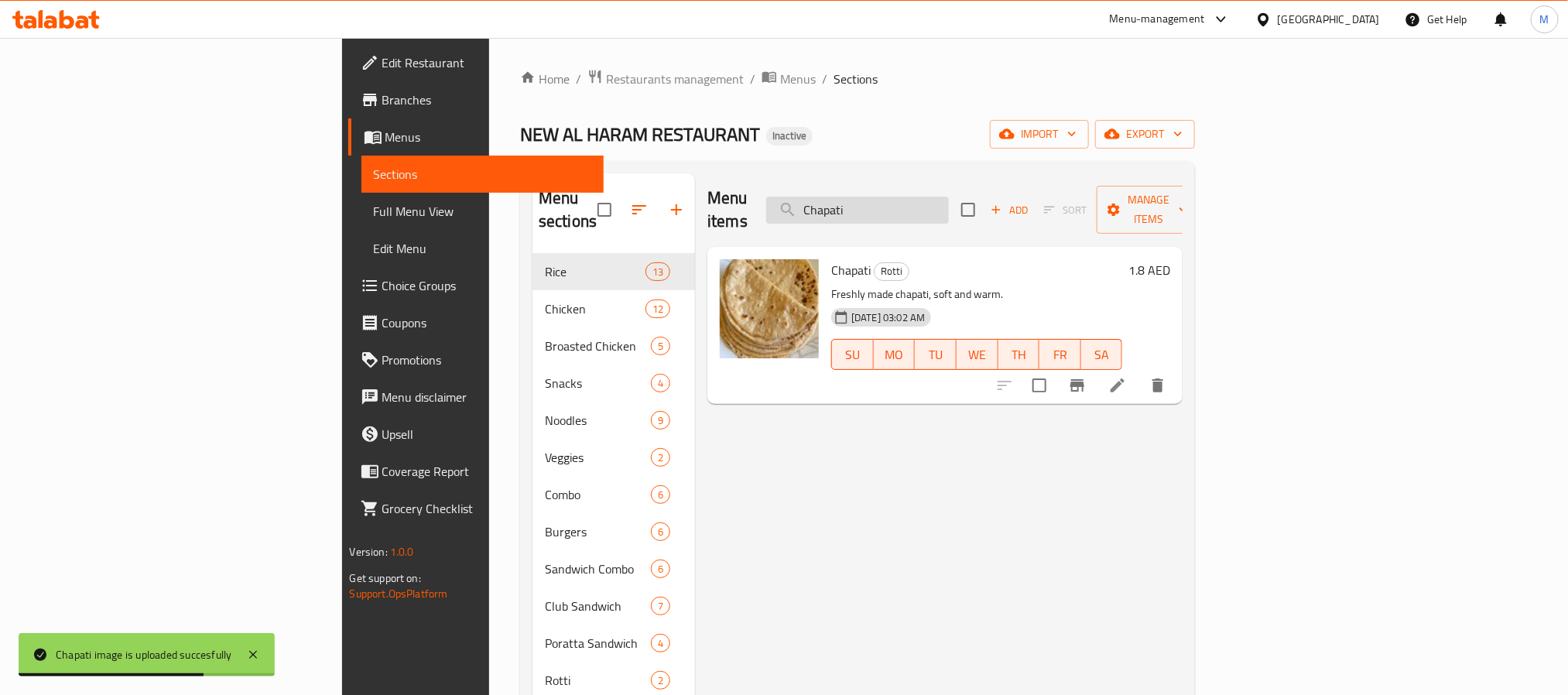
click at [949, 197] on input "Chapati" at bounding box center [857, 210] width 183 height 27
paste input "Beef Poratta"
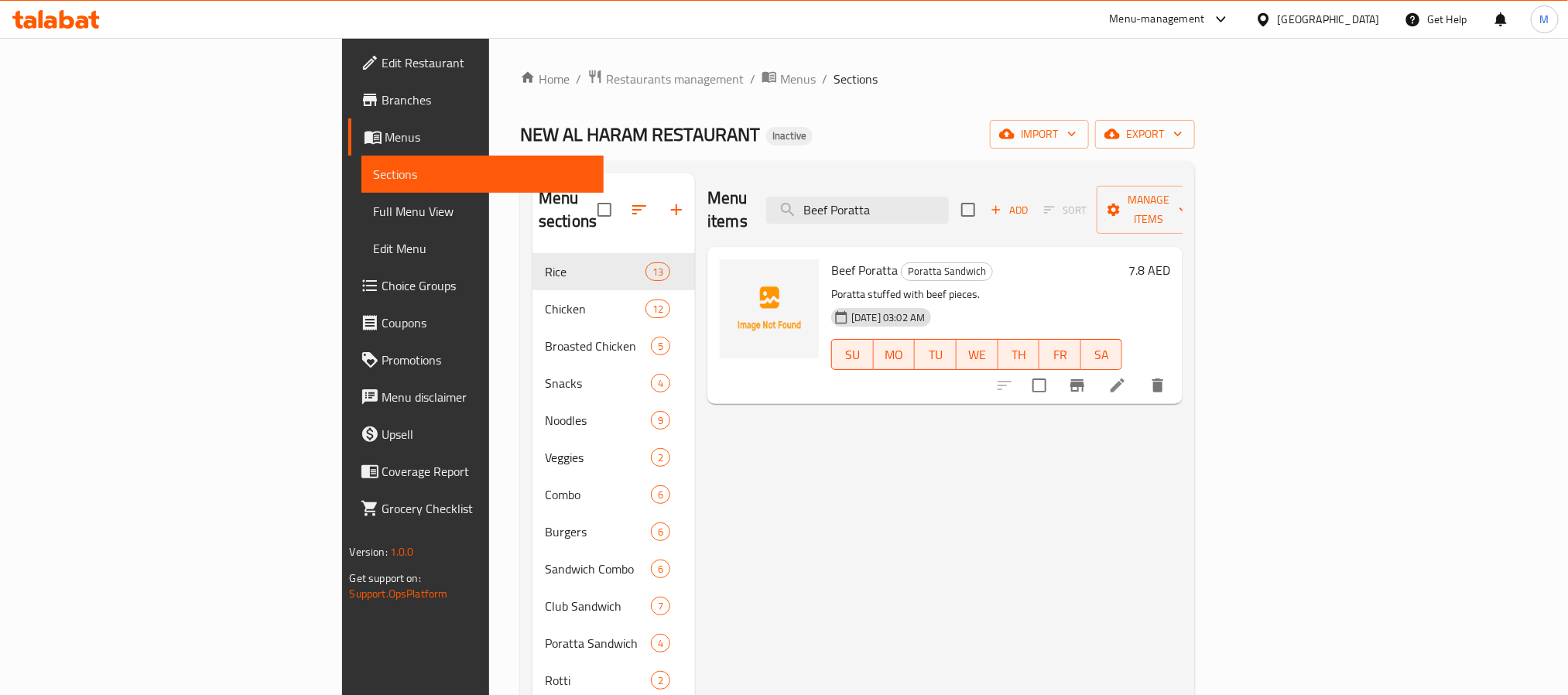
type input "Beef Poratta"
click at [831, 258] on span "Beef Poratta" at bounding box center [864, 270] width 66 height 23
copy h6 "Beef Poratta"
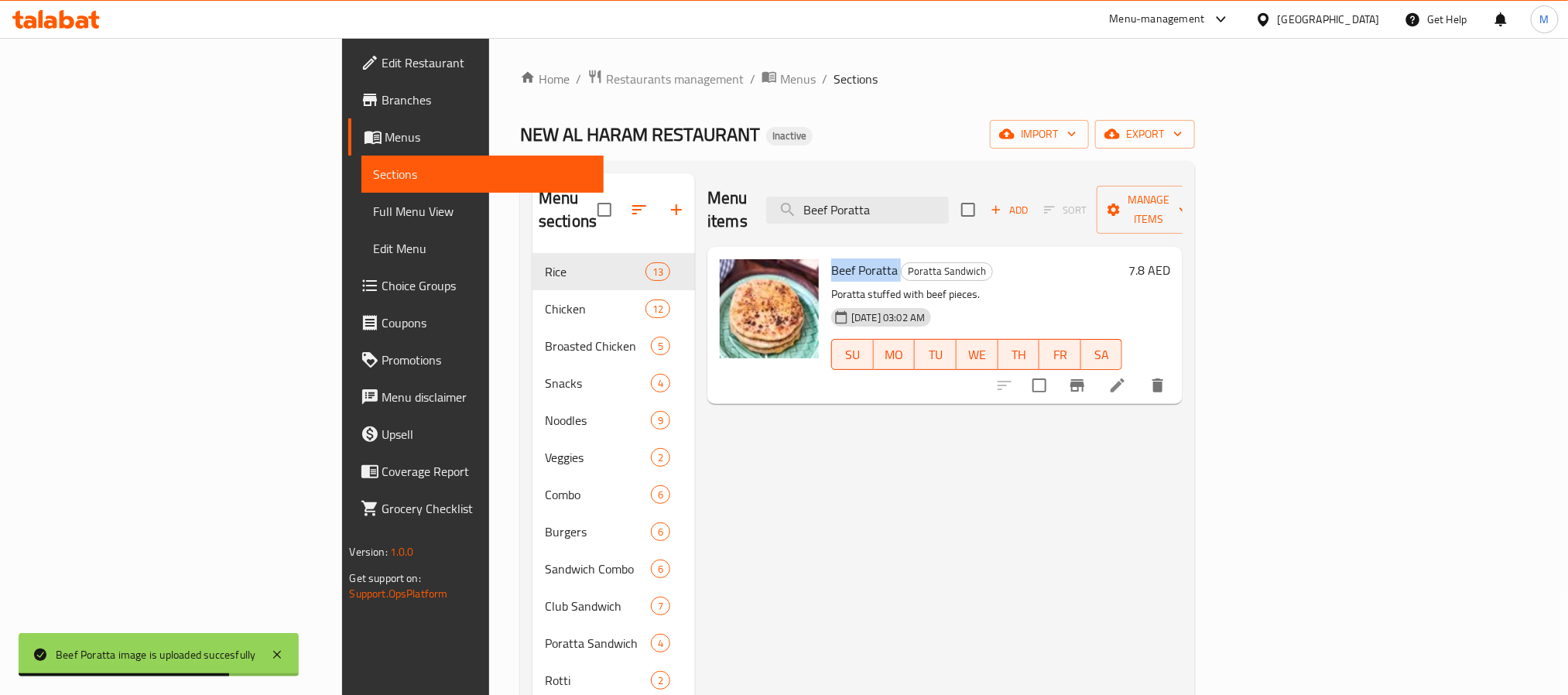
copy h6 "Beef Poratta"
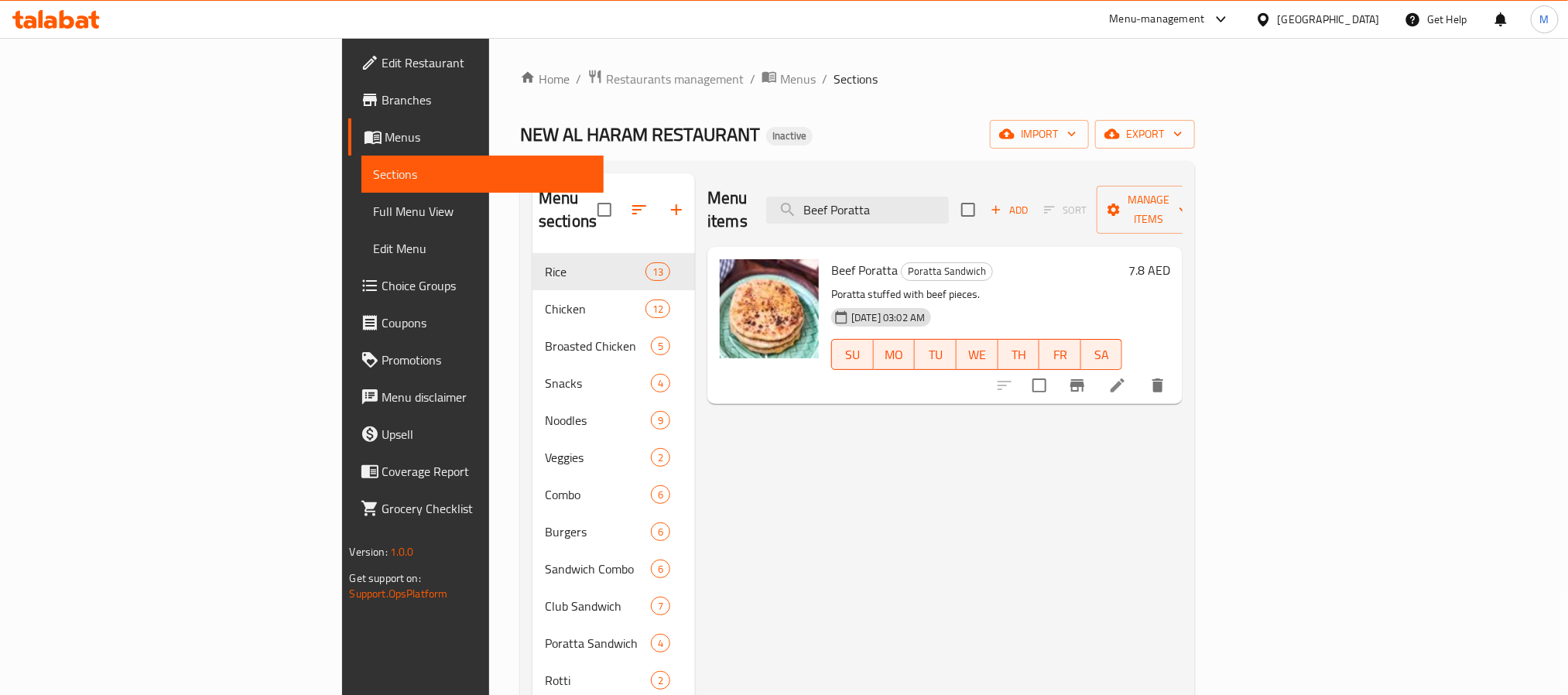
click at [800, 497] on div "Menu items Beef Poratta Add Sort Manage items Beef Poratta Poratta Sandwich Por…" at bounding box center [939, 521] width 487 height 695
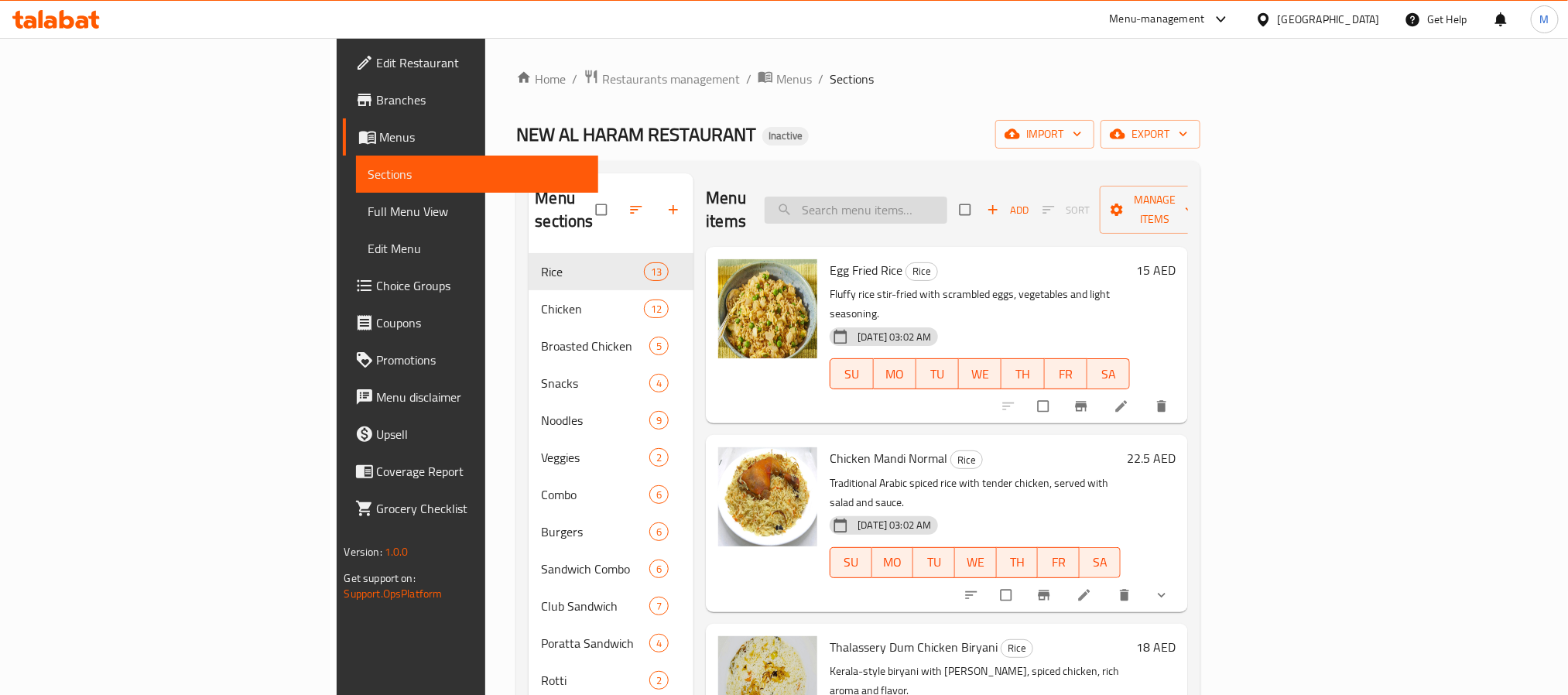
click at [947, 197] on input "search" at bounding box center [856, 210] width 183 height 27
paste input "Vegetable Club"
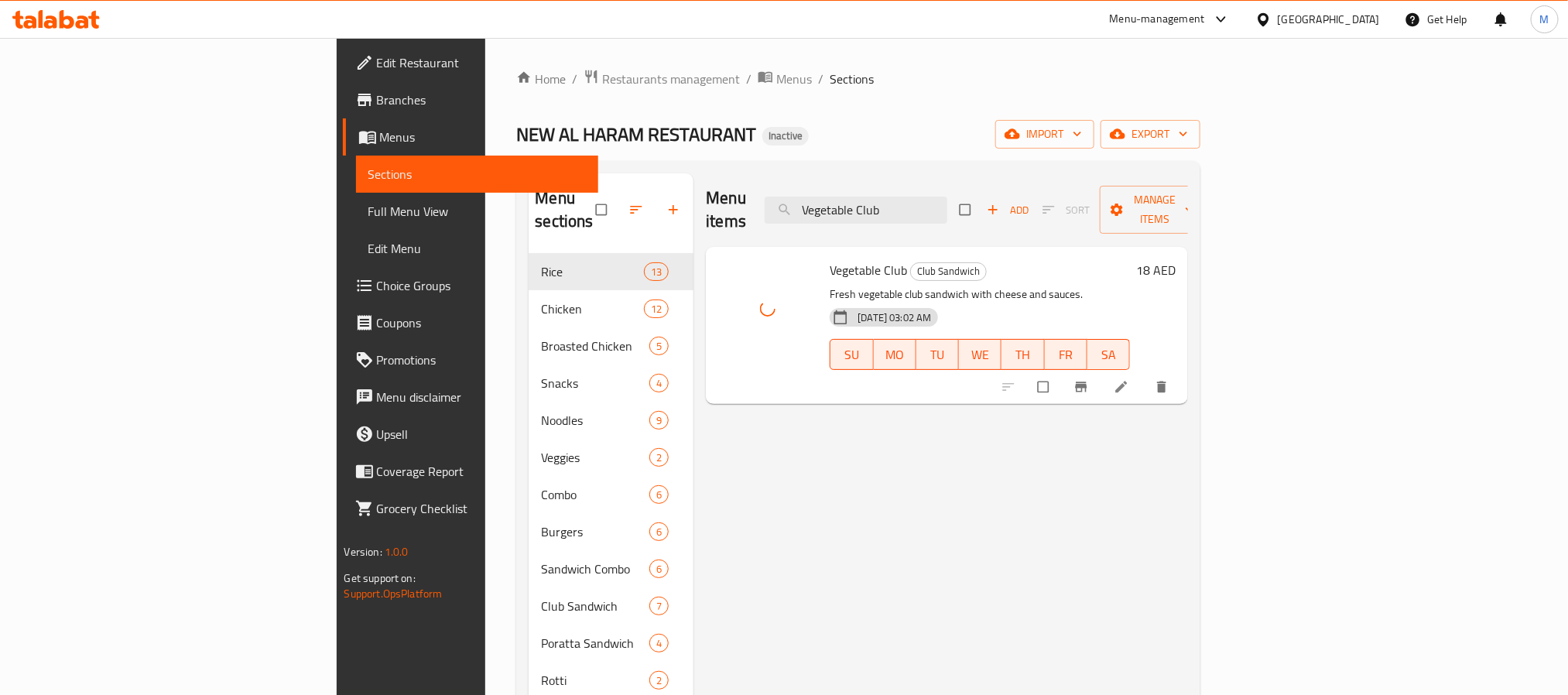
click at [830, 258] on span "Vegetable Club" at bounding box center [868, 270] width 77 height 23
copy h6 "Vegetable Club"
click at [773, 476] on div "Menu items Vegetable Club Add Sort Manage items Vegetable Club Club Sandwich Fr…" at bounding box center [940, 521] width 494 height 695
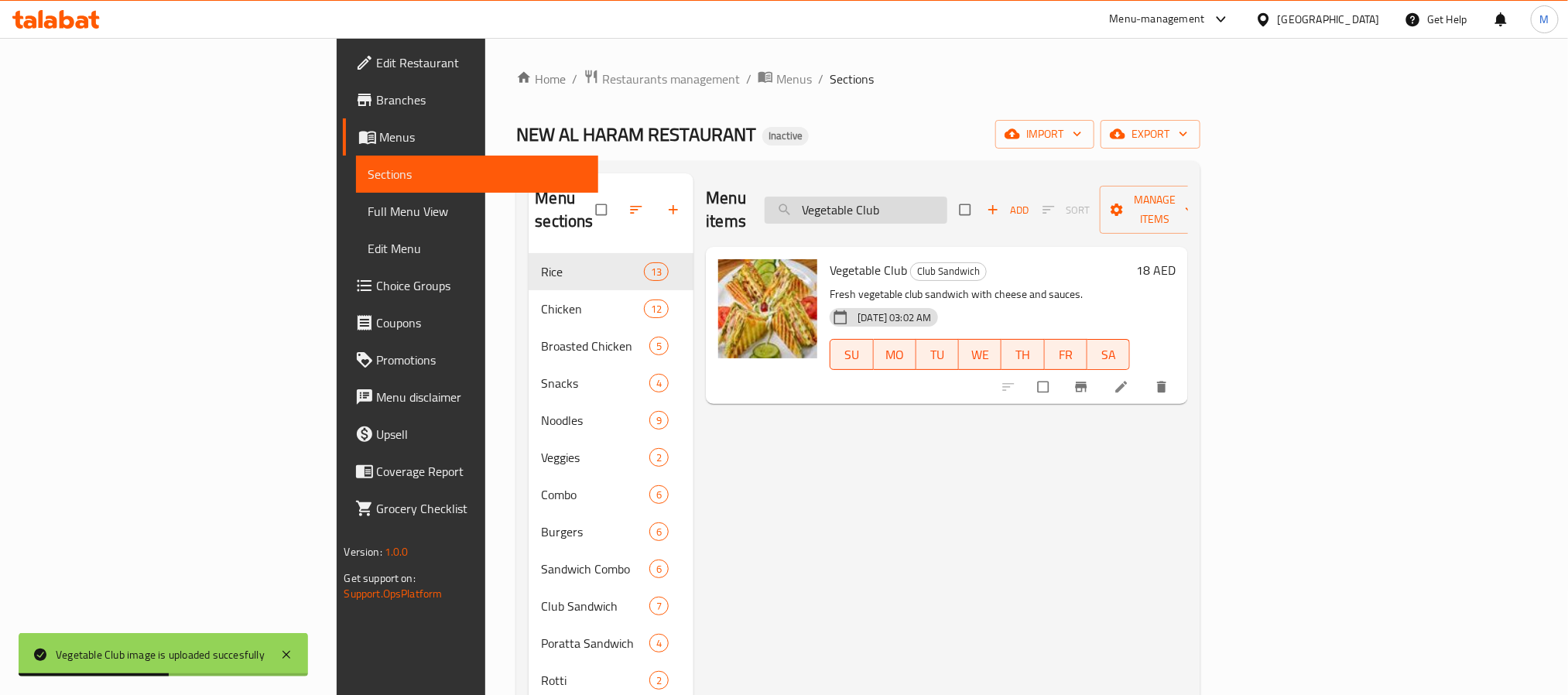
click at [947, 204] on input "Vegetable Club" at bounding box center [856, 210] width 183 height 27
paste input "Dinner Meal"
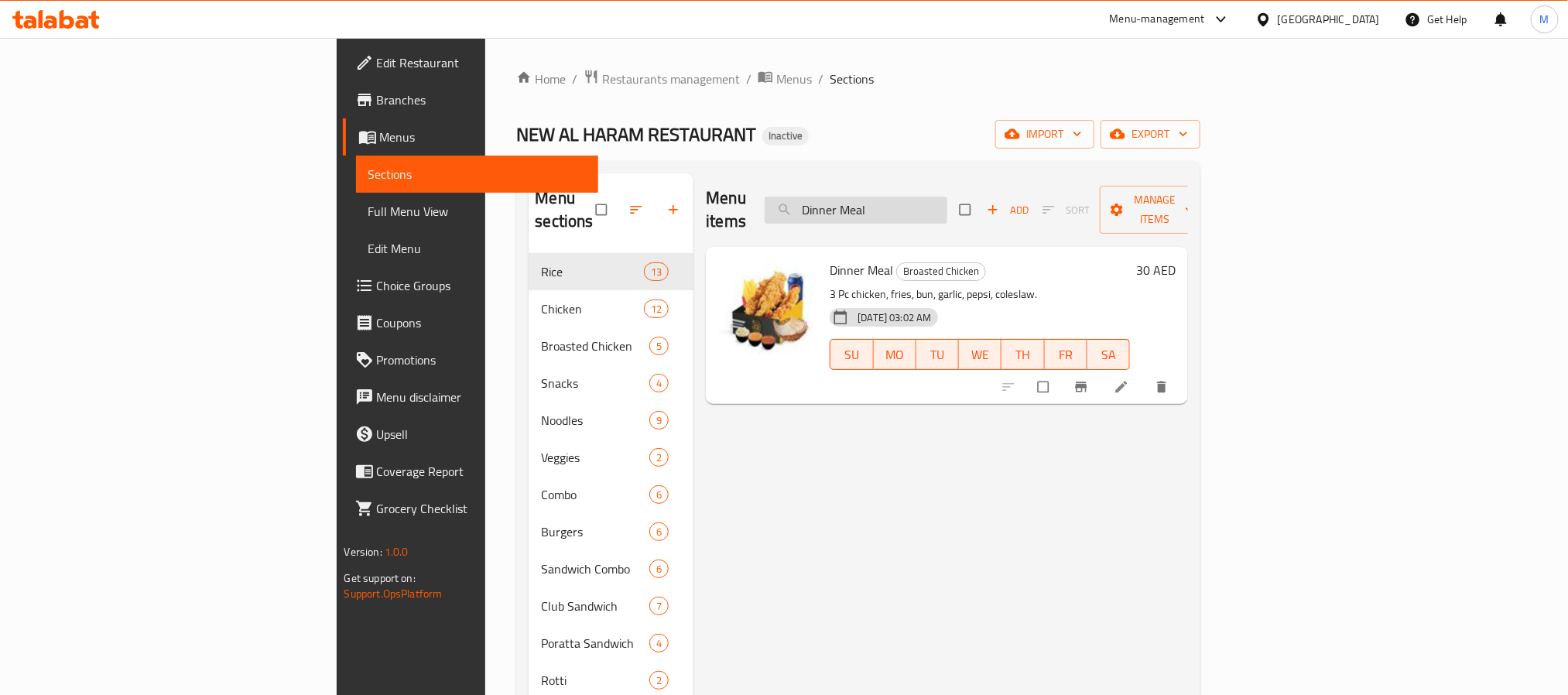
click at [947, 209] on input "Dinner Meal" at bounding box center [856, 210] width 183 height 27
paste input "Chicken Charcoal Norm"
click at [830, 258] on span "Chicken Charcoal Normal" at bounding box center [895, 270] width 132 height 23
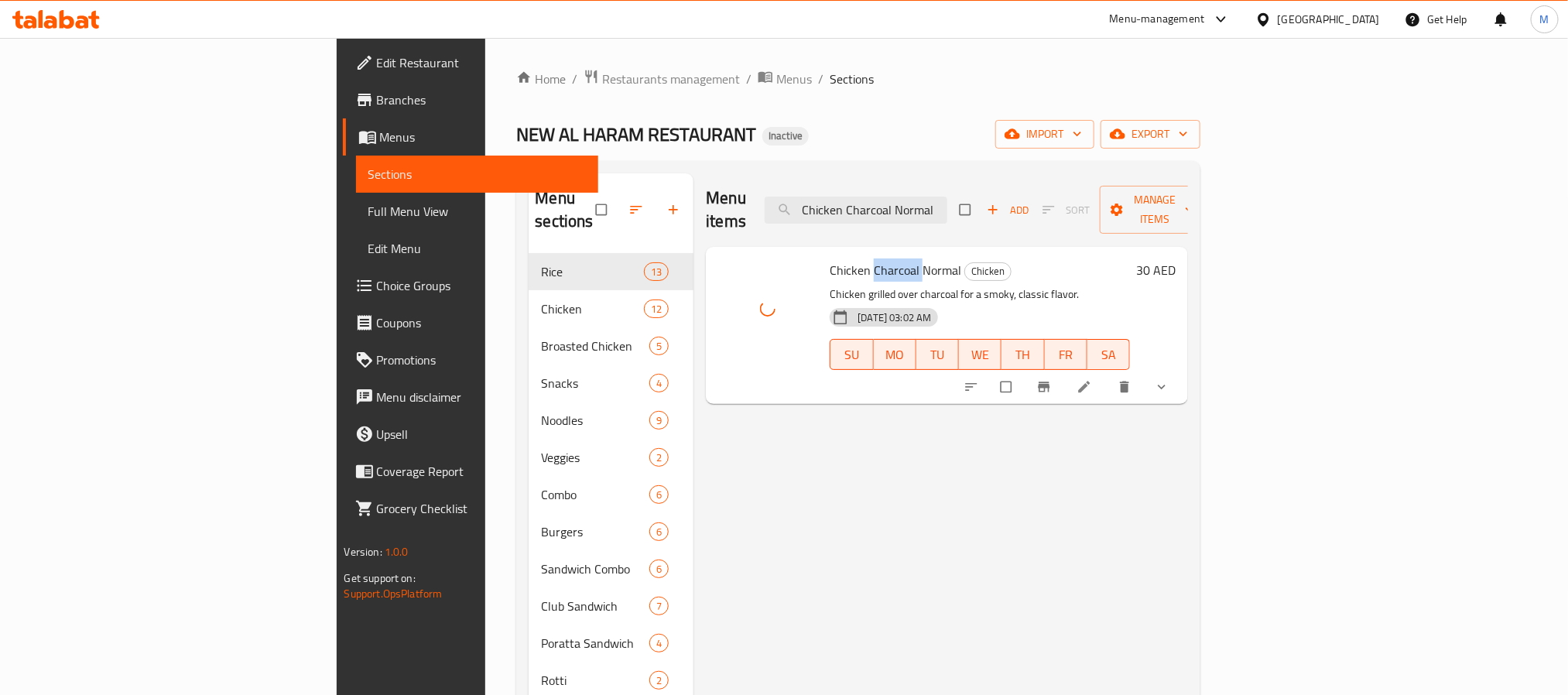
click at [830, 258] on span "Chicken Charcoal Normal" at bounding box center [895, 270] width 132 height 23
copy h6 "Chicken Charcoal Normal"
click at [978, 259] on h6 "Chicken Charcoal Normal Chicken" at bounding box center [980, 270] width 301 height 22
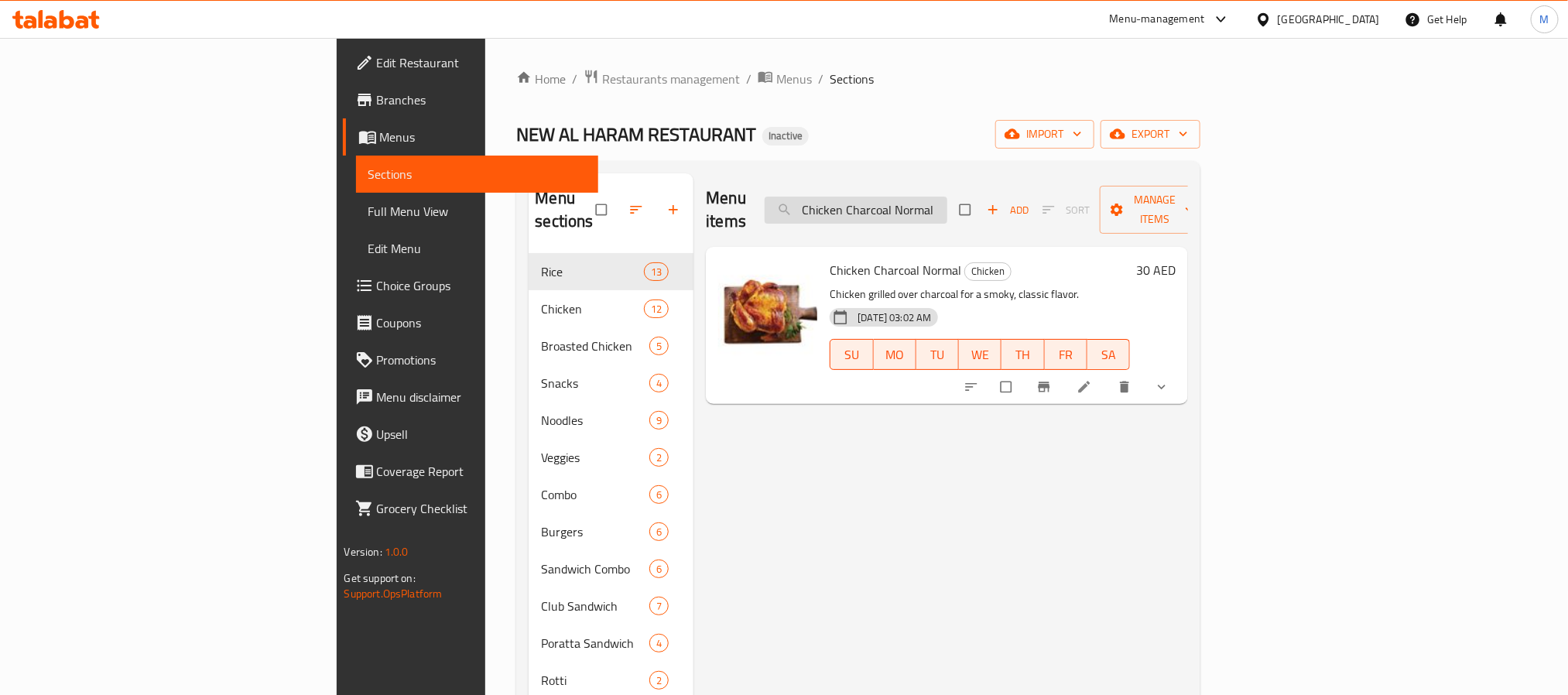
click at [947, 209] on input "Chicken Charcoal Normal" at bounding box center [856, 210] width 183 height 27
click at [947, 207] on input "Chicken Charcoal Normal" at bounding box center [856, 210] width 183 height 27
click at [947, 205] on input "Chicken Charcoal Normal" at bounding box center [856, 210] width 183 height 27
paste input "Snack Meal"
click at [947, 204] on input "Chicken ChSnack Mealarcoal Normal" at bounding box center [856, 210] width 183 height 27
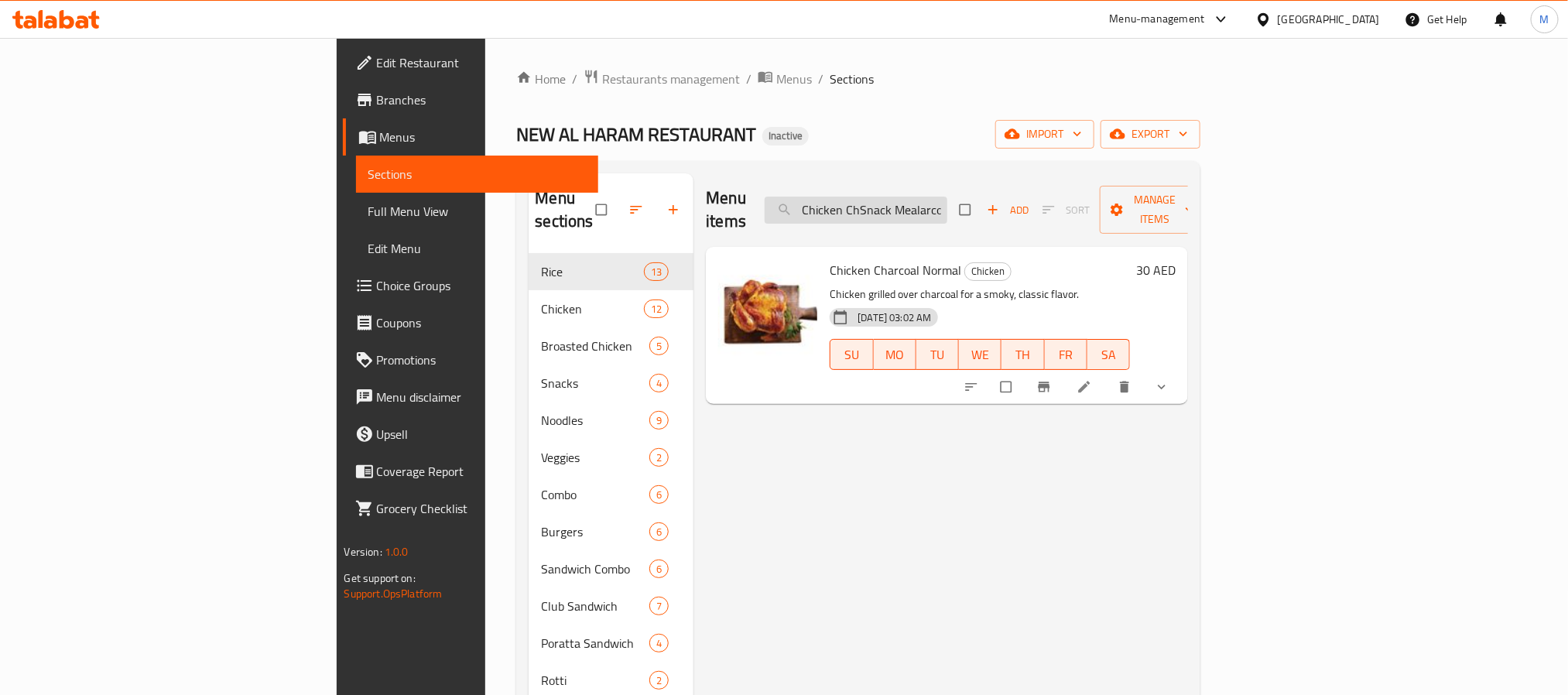
click at [947, 204] on input "Chicken ChSnack Mealarcoal Normal" at bounding box center [856, 210] width 183 height 27
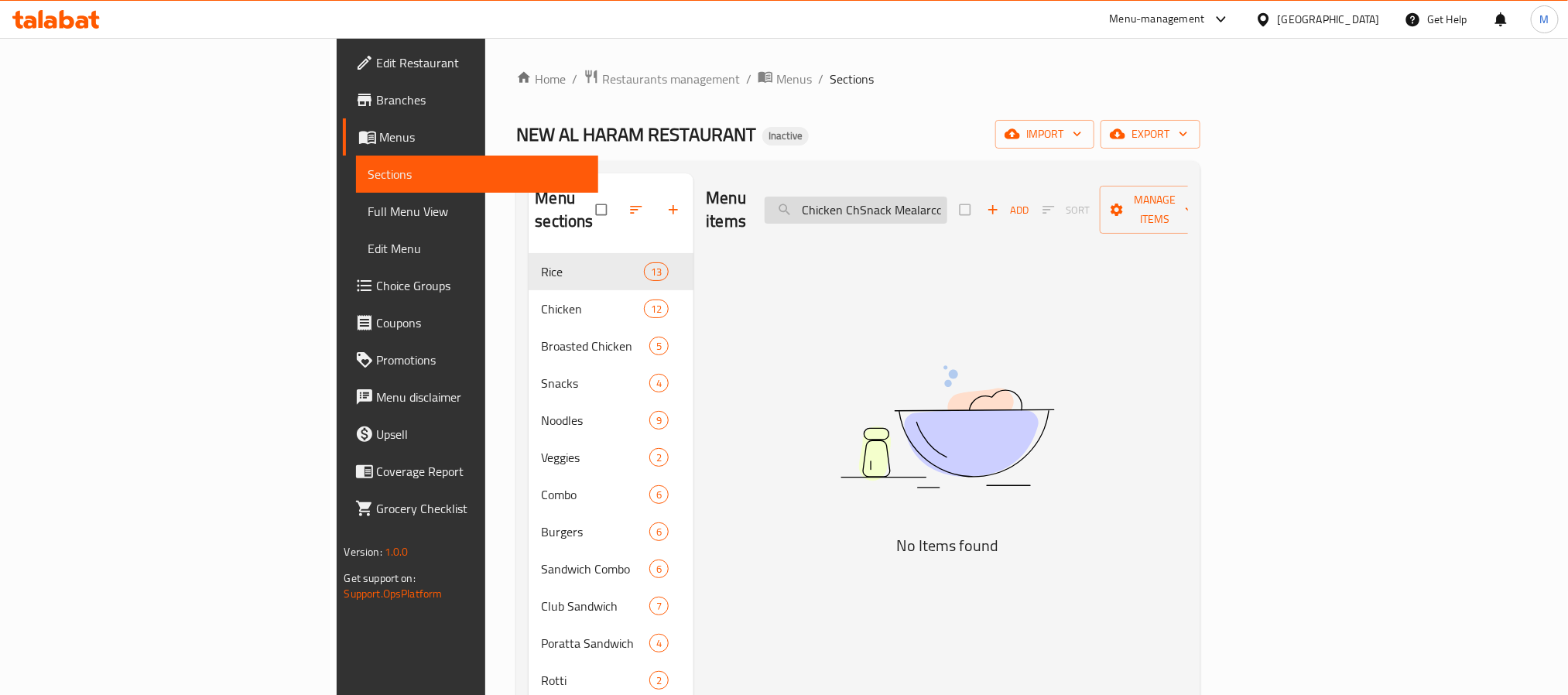
click at [947, 204] on input "Chicken ChSnack Mealarcoal Normal" at bounding box center [856, 210] width 183 height 27
paste input "Snack Me"
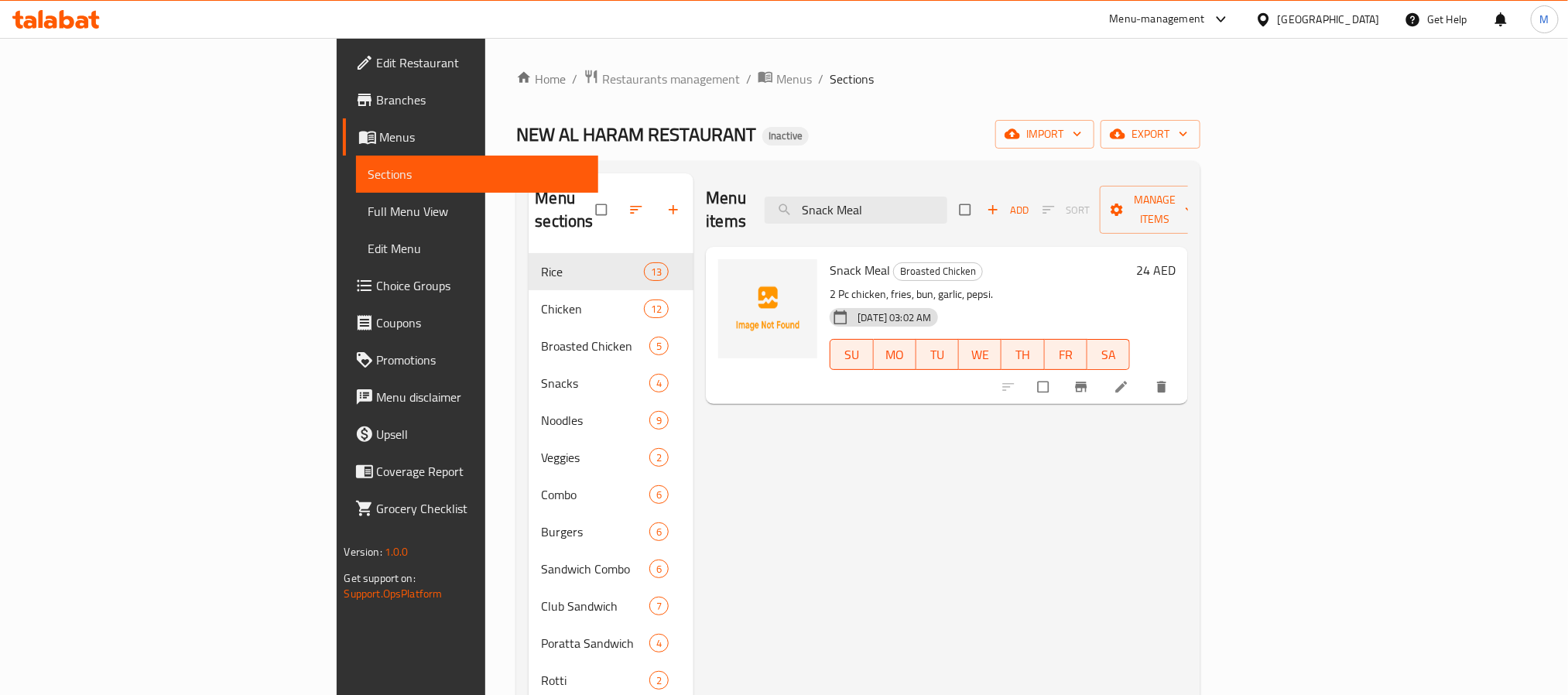
type input "Snack Meal"
click at [830, 258] on span "Snack Meal" at bounding box center [860, 270] width 61 height 23
copy h6 "Snack Meal"
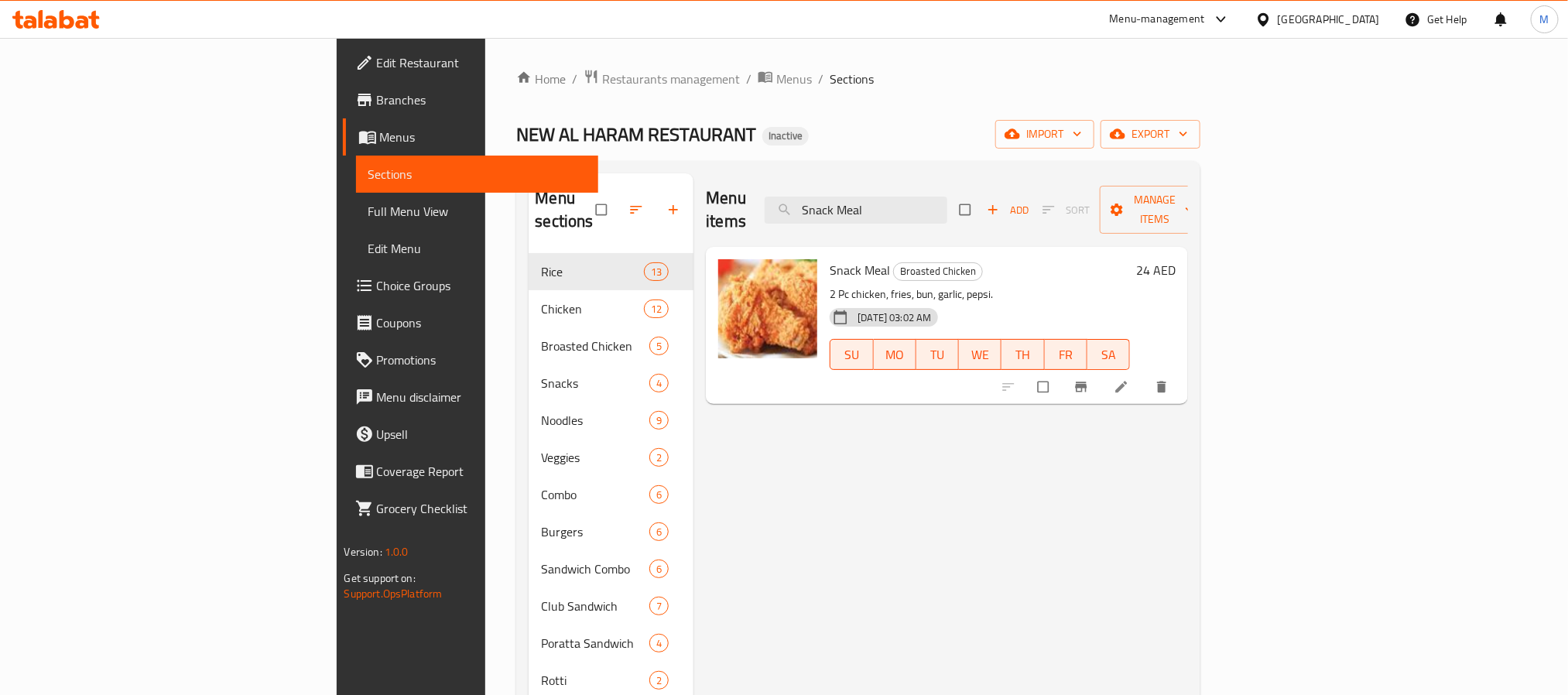
drag, startPoint x: 1380, startPoint y: 440, endPoint x: 1380, endPoint y: 432, distance: 8.0
click at [1188, 440] on div "Menu items Snack Meal Add Sort Manage items Snack Meal Broasted Chicken 2 Pc ch…" at bounding box center [940, 521] width 494 height 695
click at [1191, 133] on icon "button" at bounding box center [1183, 134] width 16 height 16
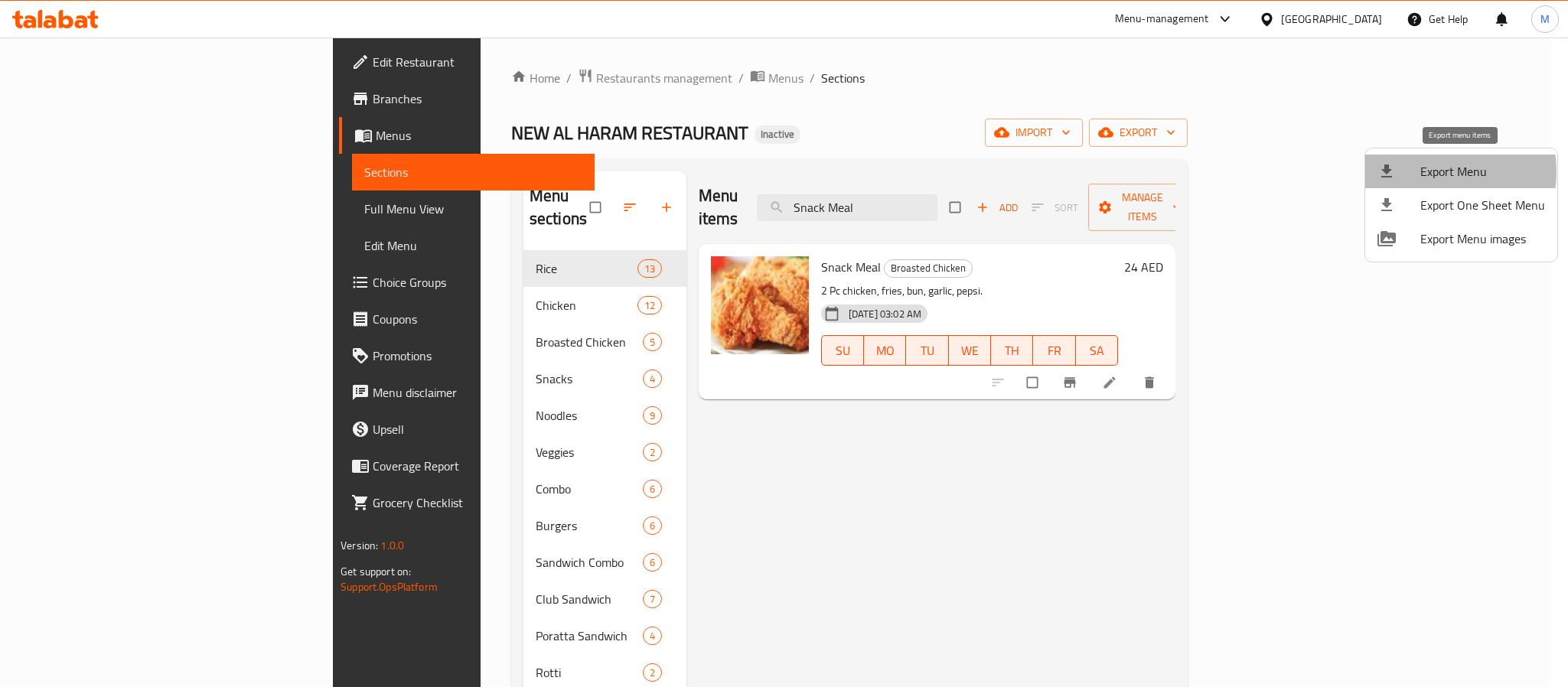
click at [1431, 172] on span "Export Menu" at bounding box center [1483, 172] width 125 height 18
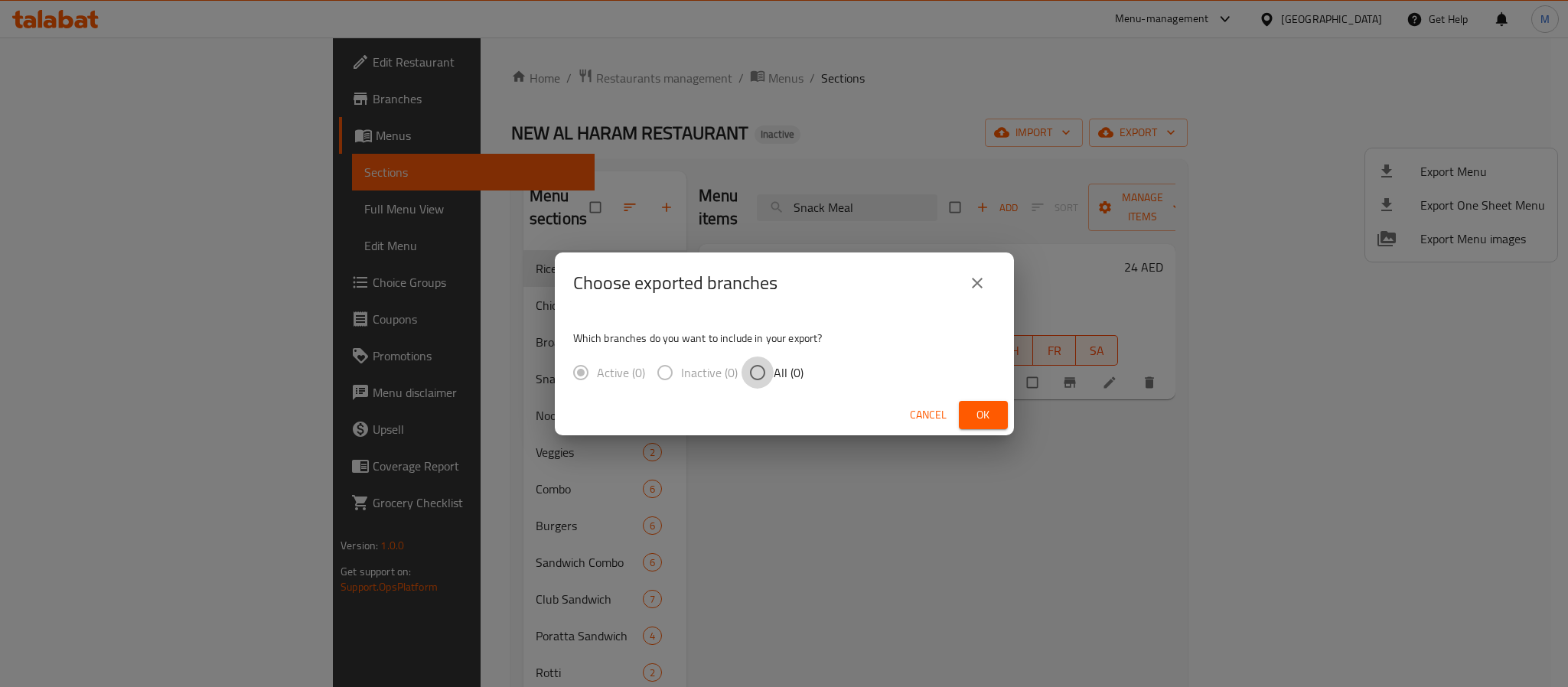
click at [760, 376] on input "All (0)" at bounding box center [757, 372] width 32 height 32
radio input "true"
click at [978, 411] on span "Ok" at bounding box center [984, 415] width 25 height 19
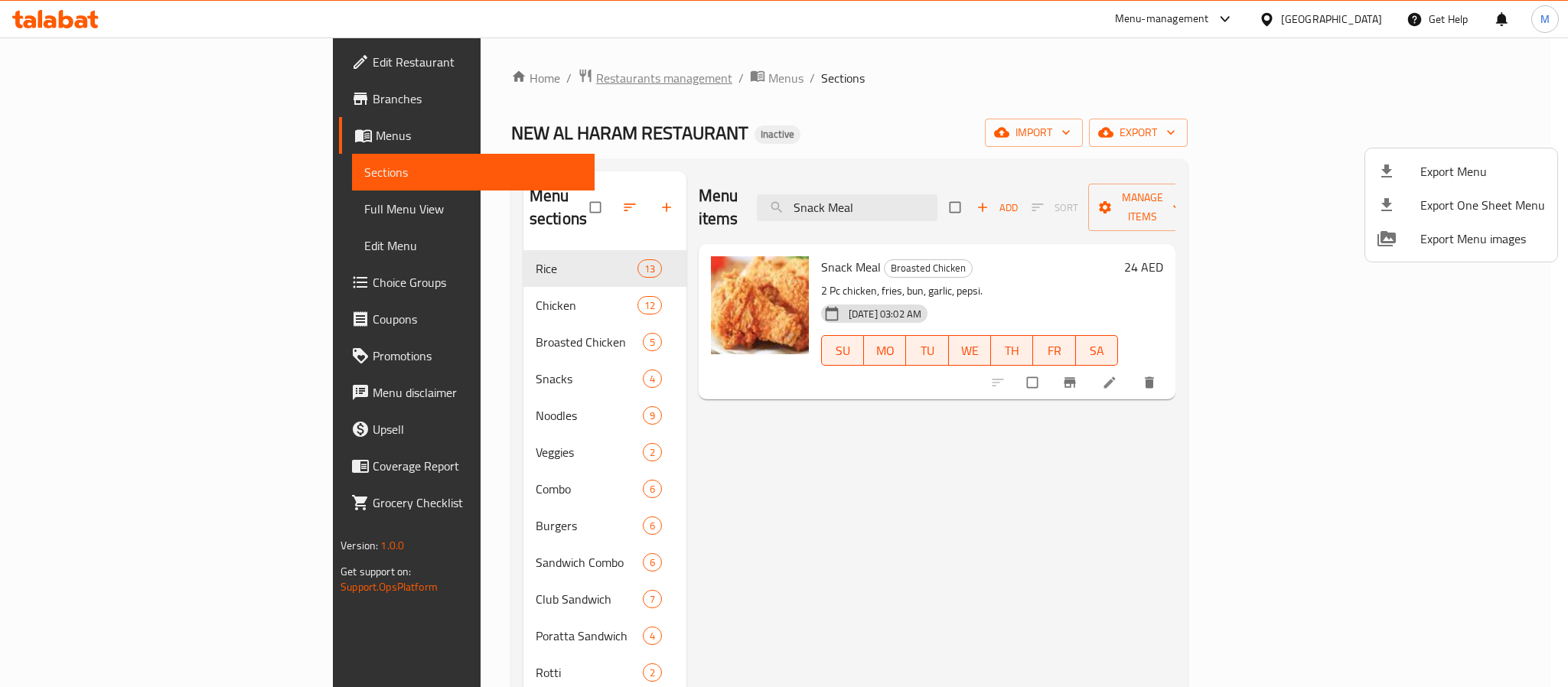
click at [453, 74] on div at bounding box center [784, 343] width 1568 height 687
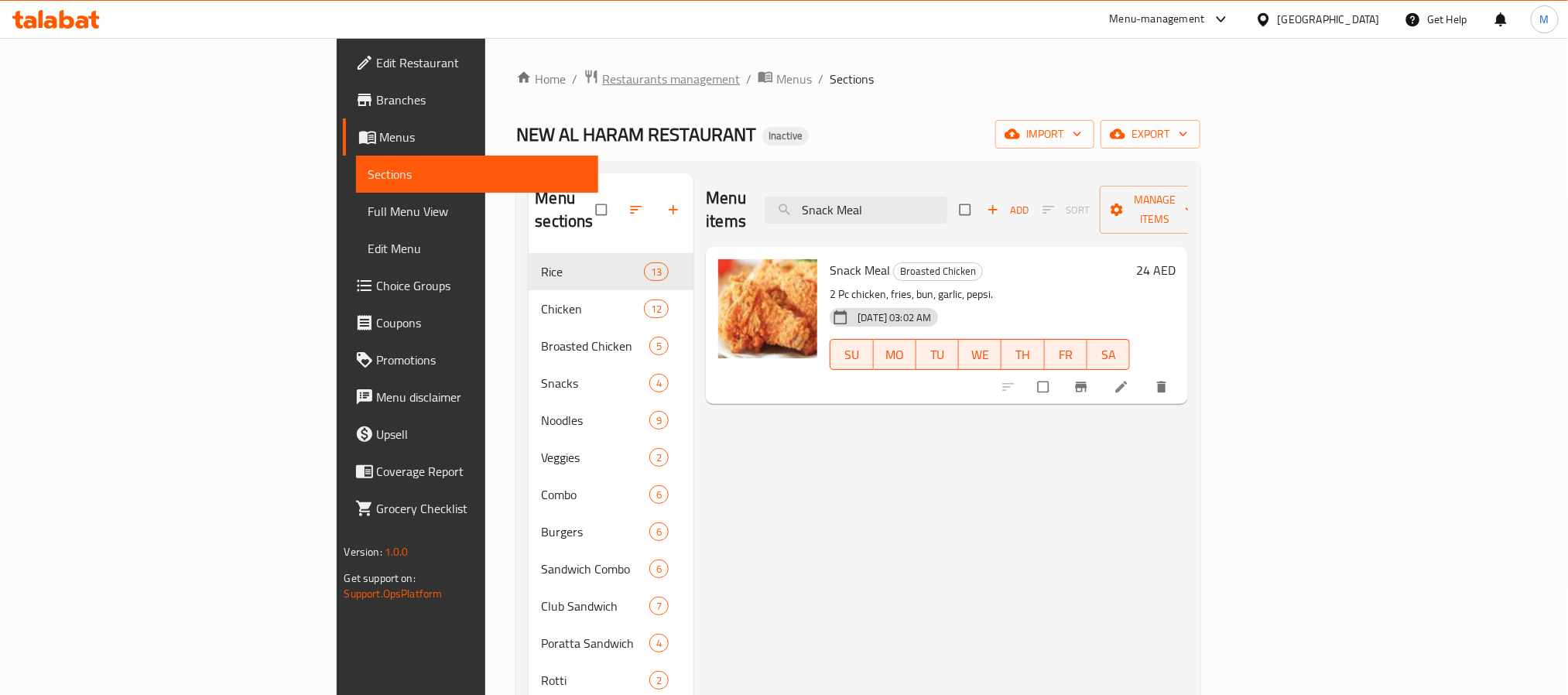
click at [602, 75] on span "Restaurants management" at bounding box center [670, 79] width 138 height 19
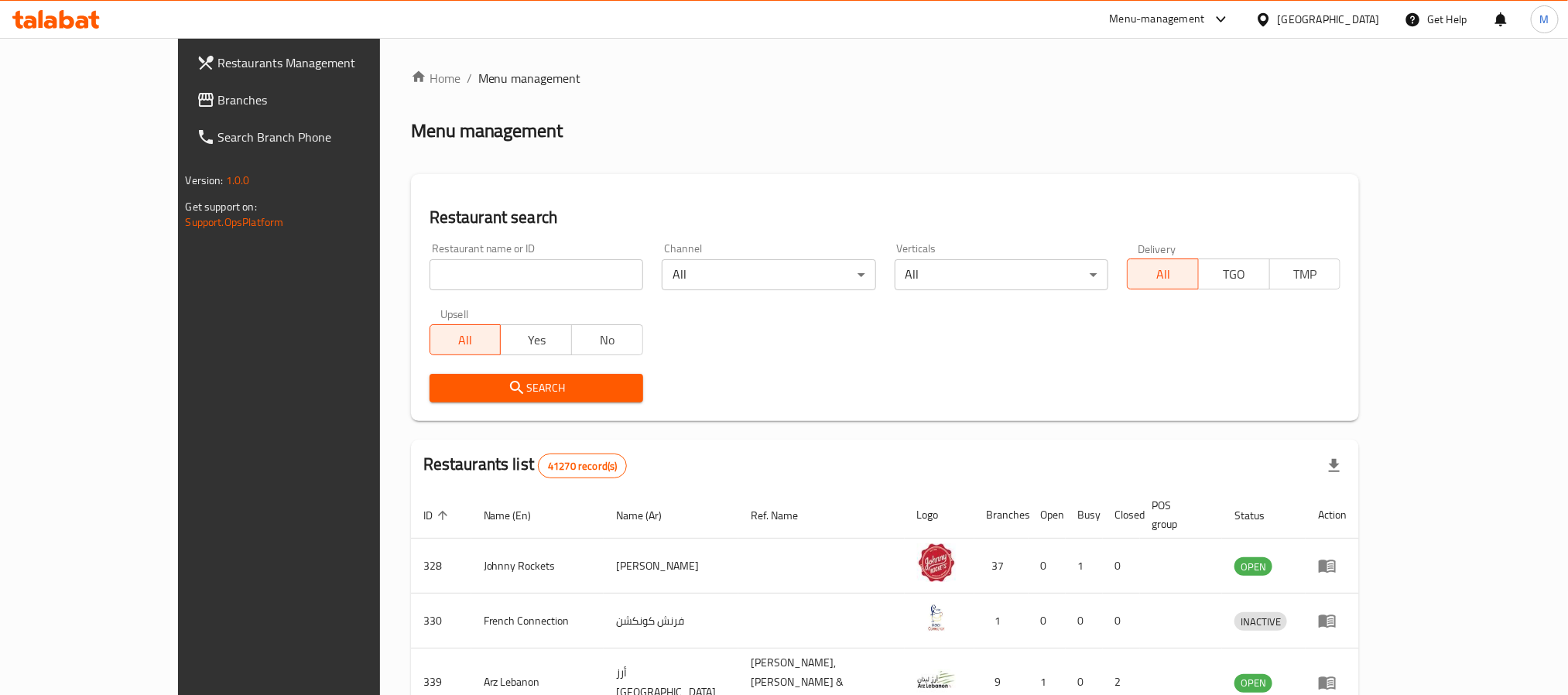
click at [218, 103] on span "Branches" at bounding box center [322, 100] width 209 height 19
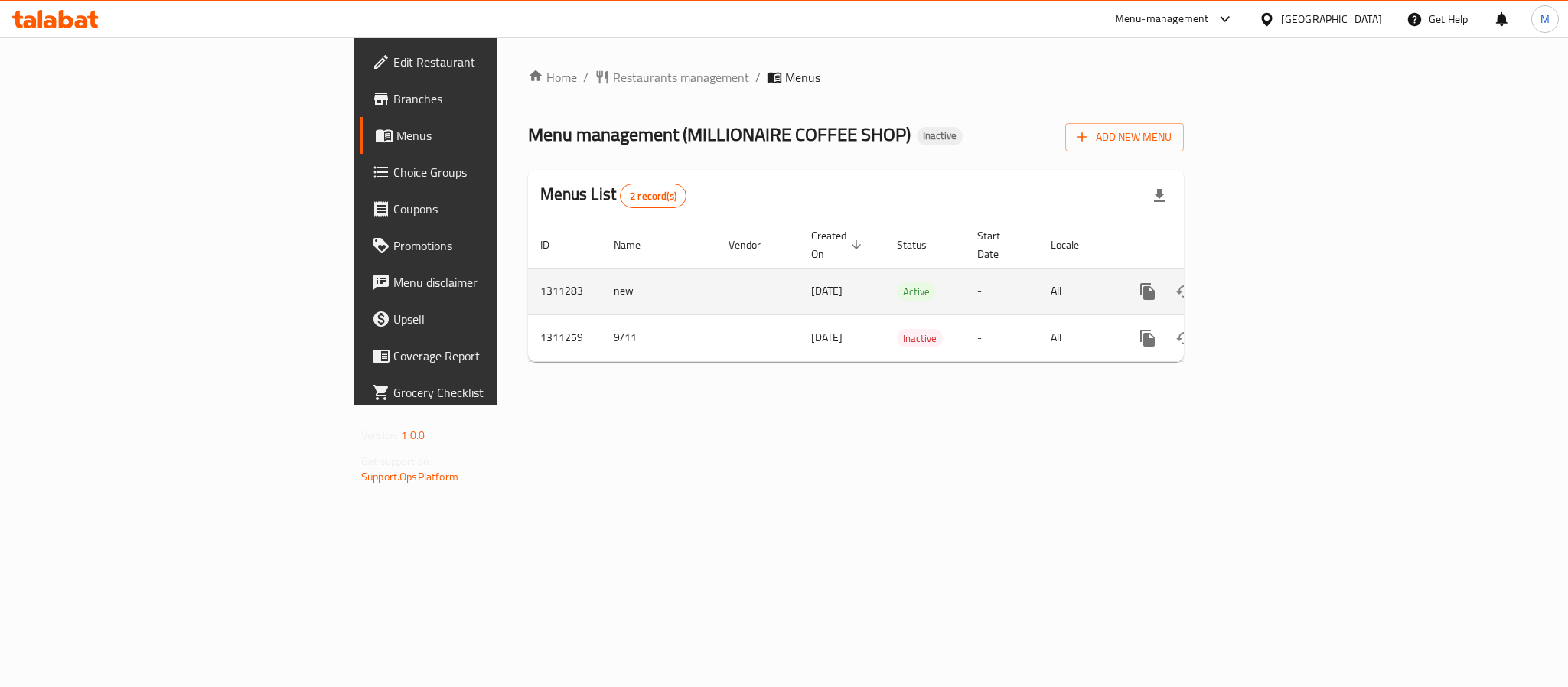
click at [1267, 282] on icon "enhanced table" at bounding box center [1258, 292] width 18 height 18
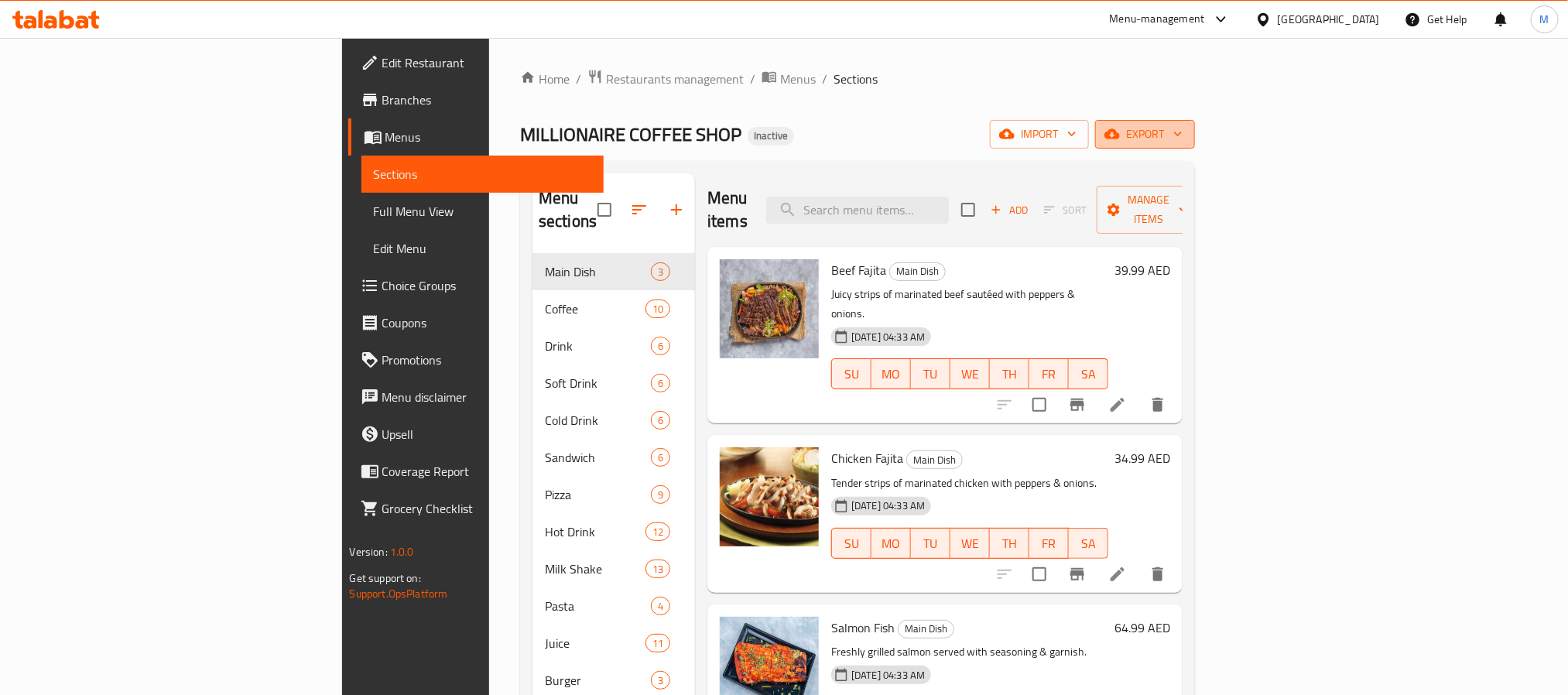
click at [1195, 120] on button "export" at bounding box center [1145, 134] width 100 height 29
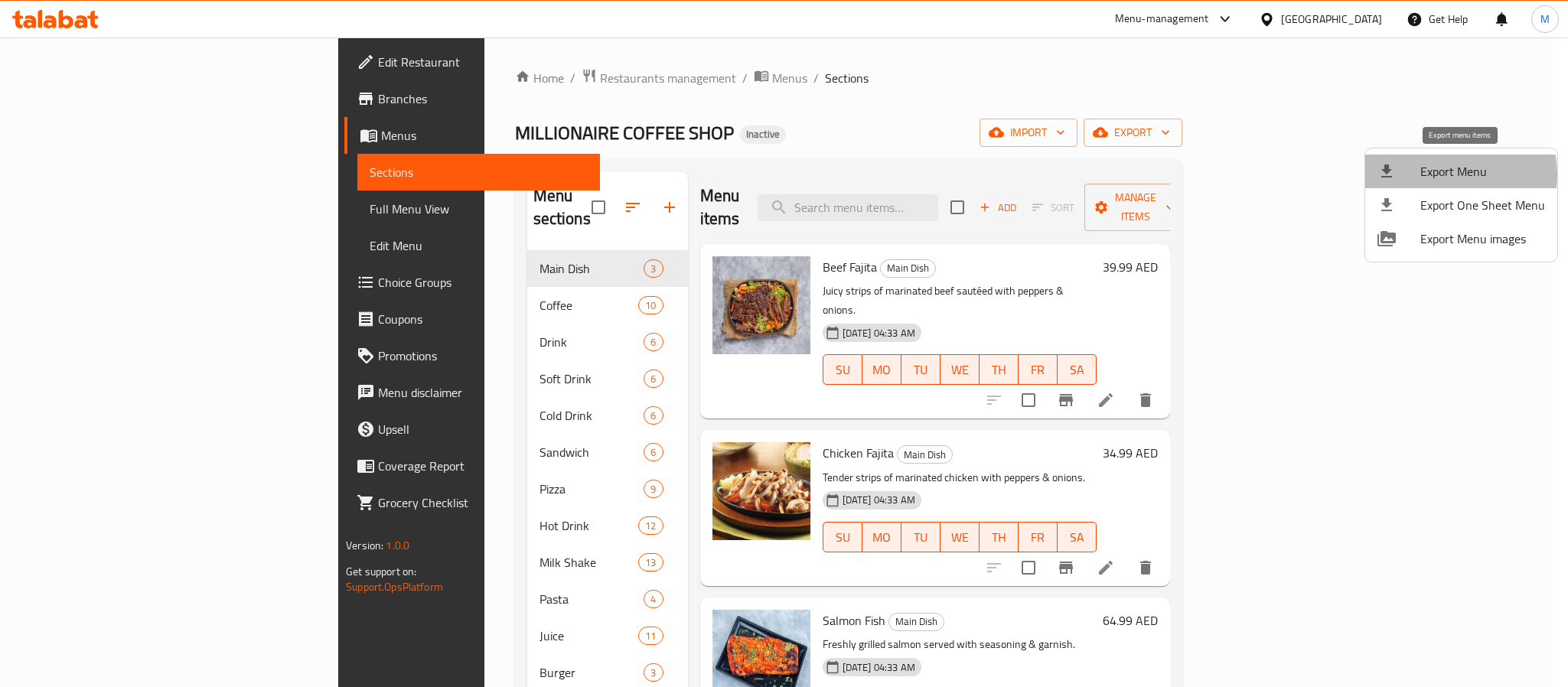
click at [1447, 175] on span "Export Menu" at bounding box center [1483, 172] width 125 height 18
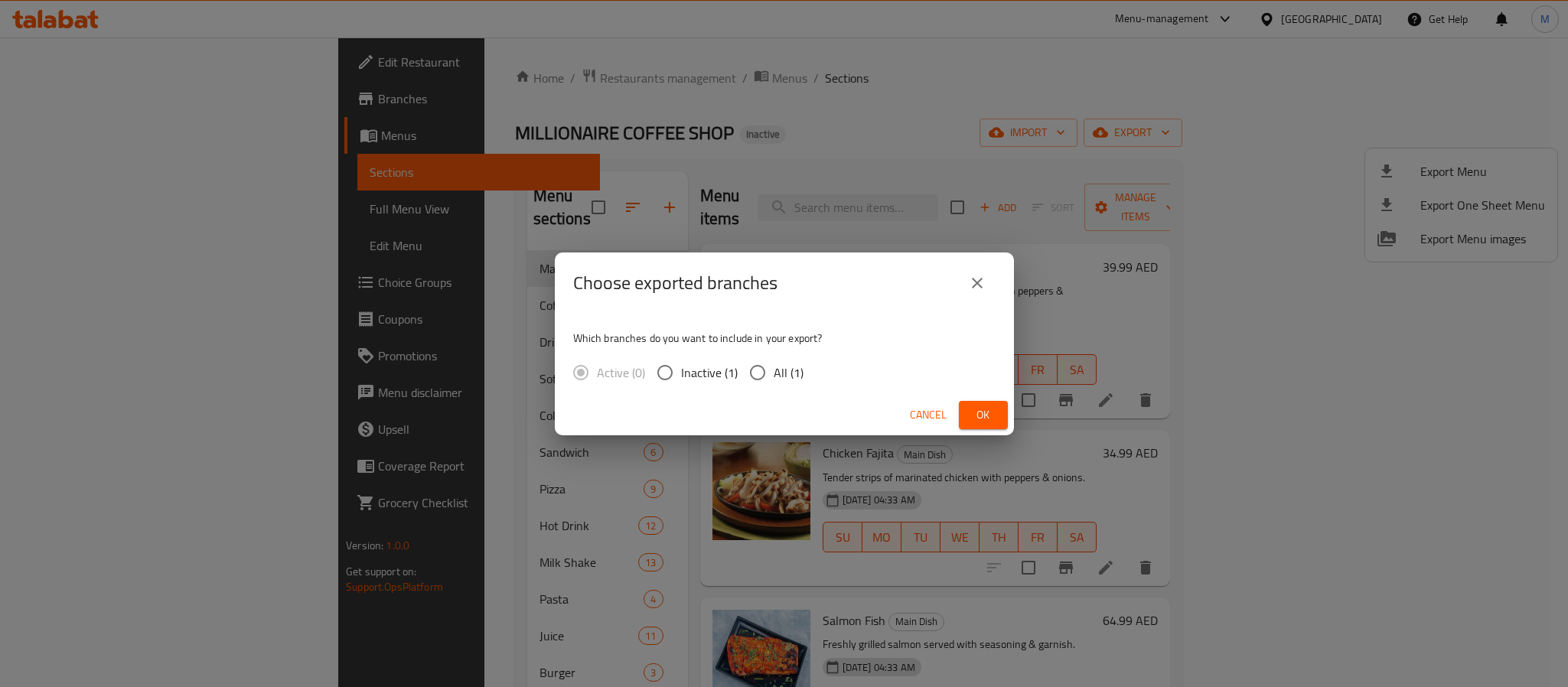
click at [797, 377] on span "All (1)" at bounding box center [788, 372] width 30 height 18
click at [774, 377] on input "All (1)" at bounding box center [757, 372] width 32 height 32
radio input "true"
click at [978, 420] on span "Ok" at bounding box center [984, 415] width 25 height 19
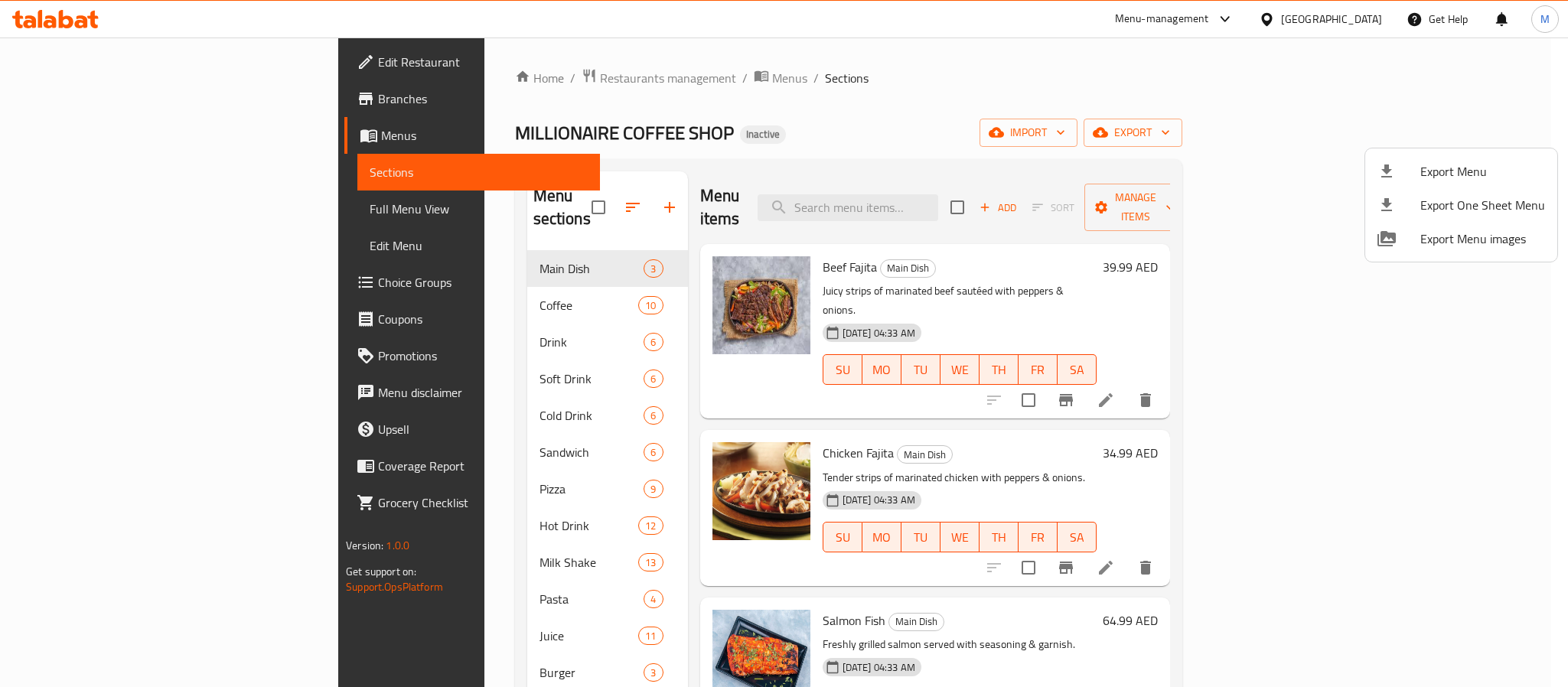
click at [389, 66] on div at bounding box center [784, 343] width 1568 height 687
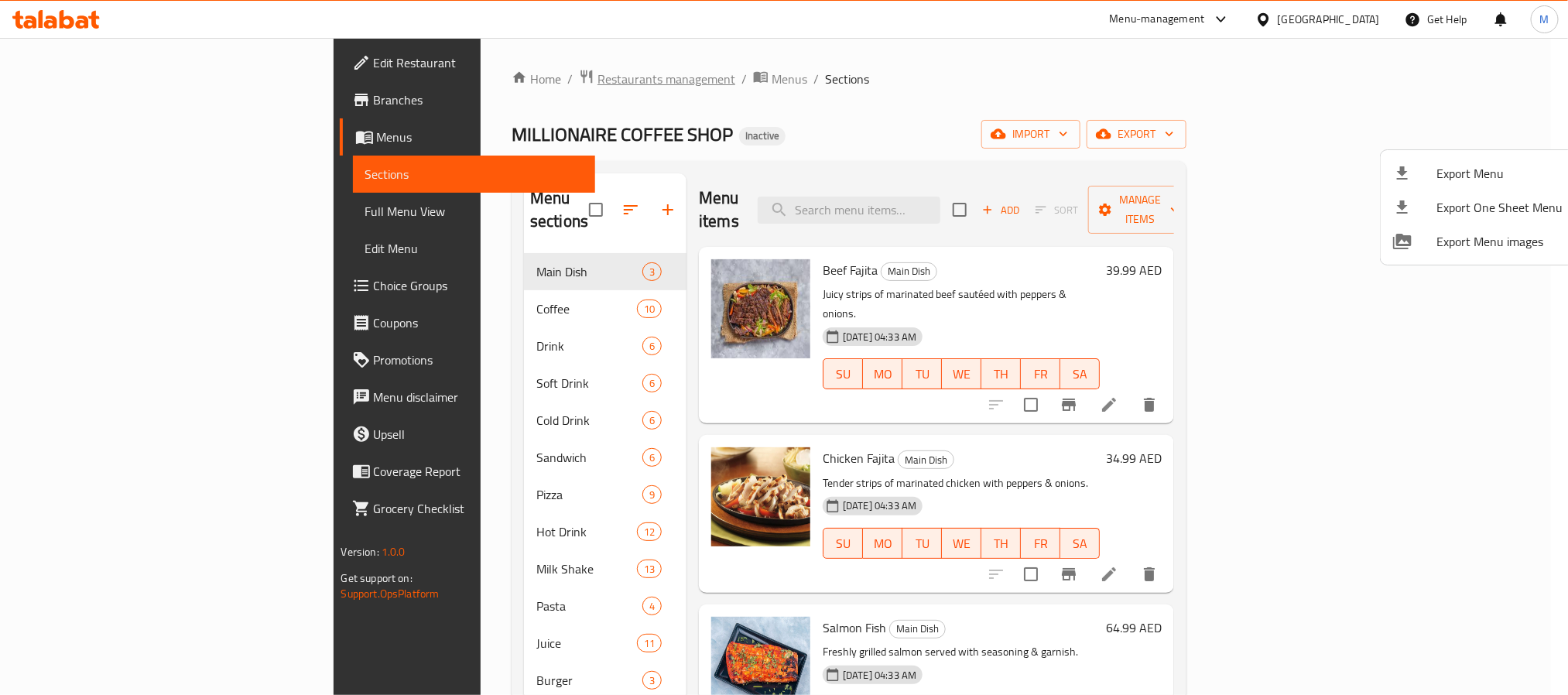
click at [597, 69] on span "Restaurants management" at bounding box center [666, 79] width 138 height 19
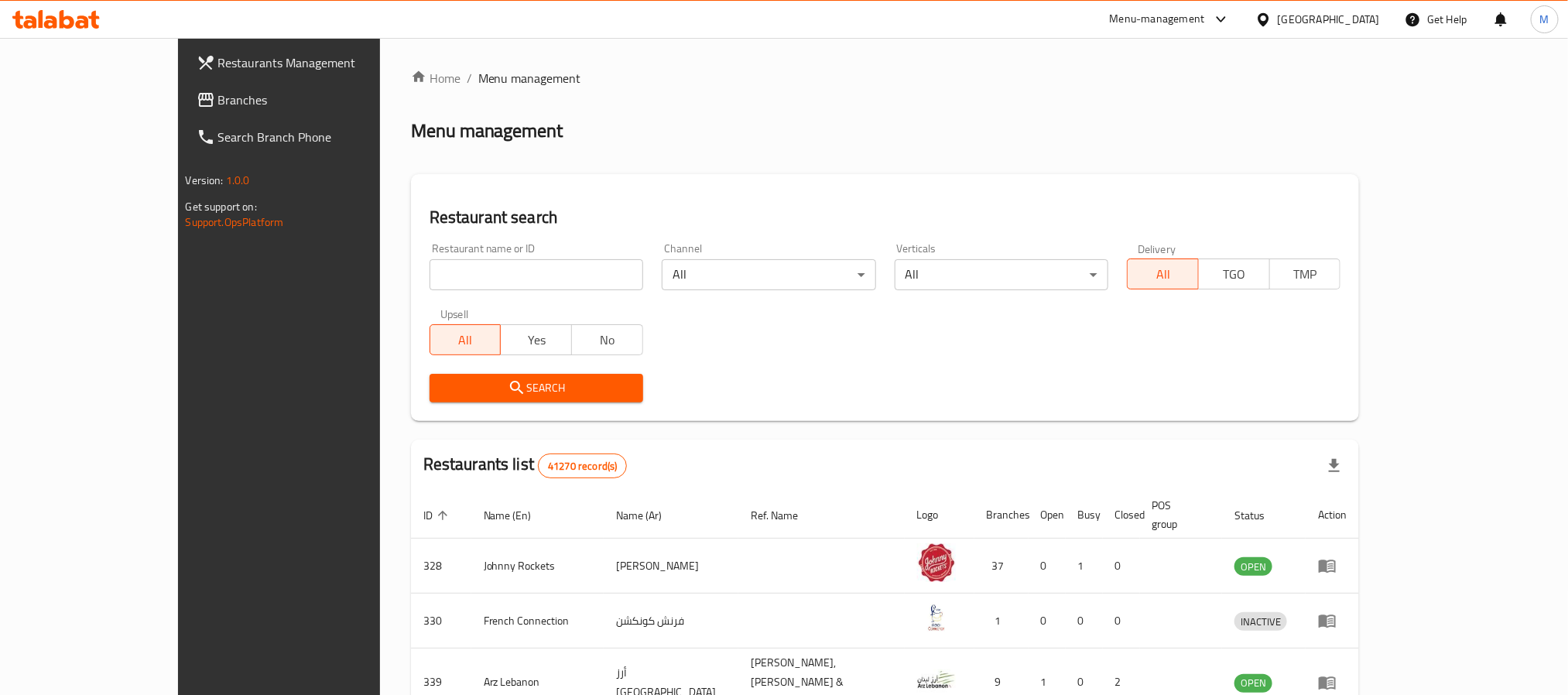
click at [218, 98] on span "Branches" at bounding box center [322, 100] width 209 height 19
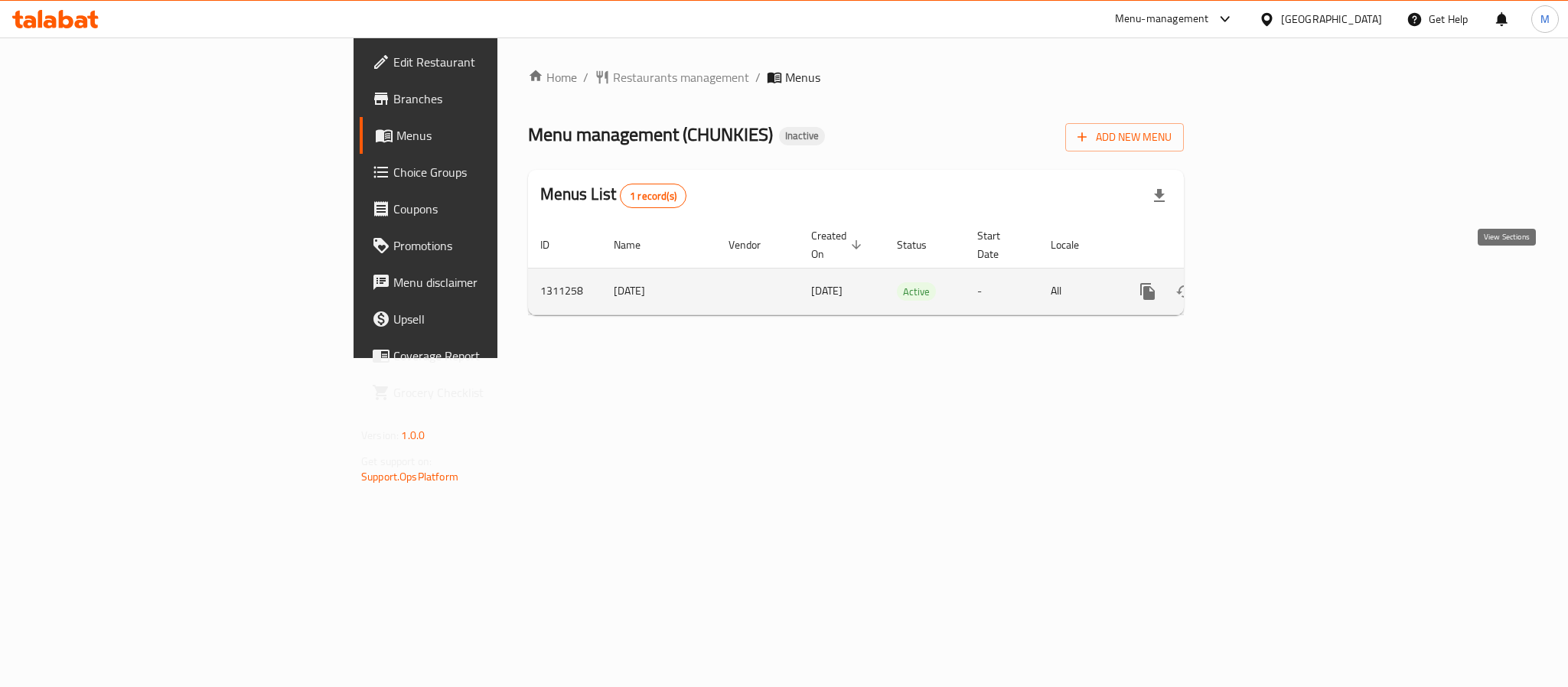
click at [1267, 282] on icon "enhanced table" at bounding box center [1258, 292] width 18 height 18
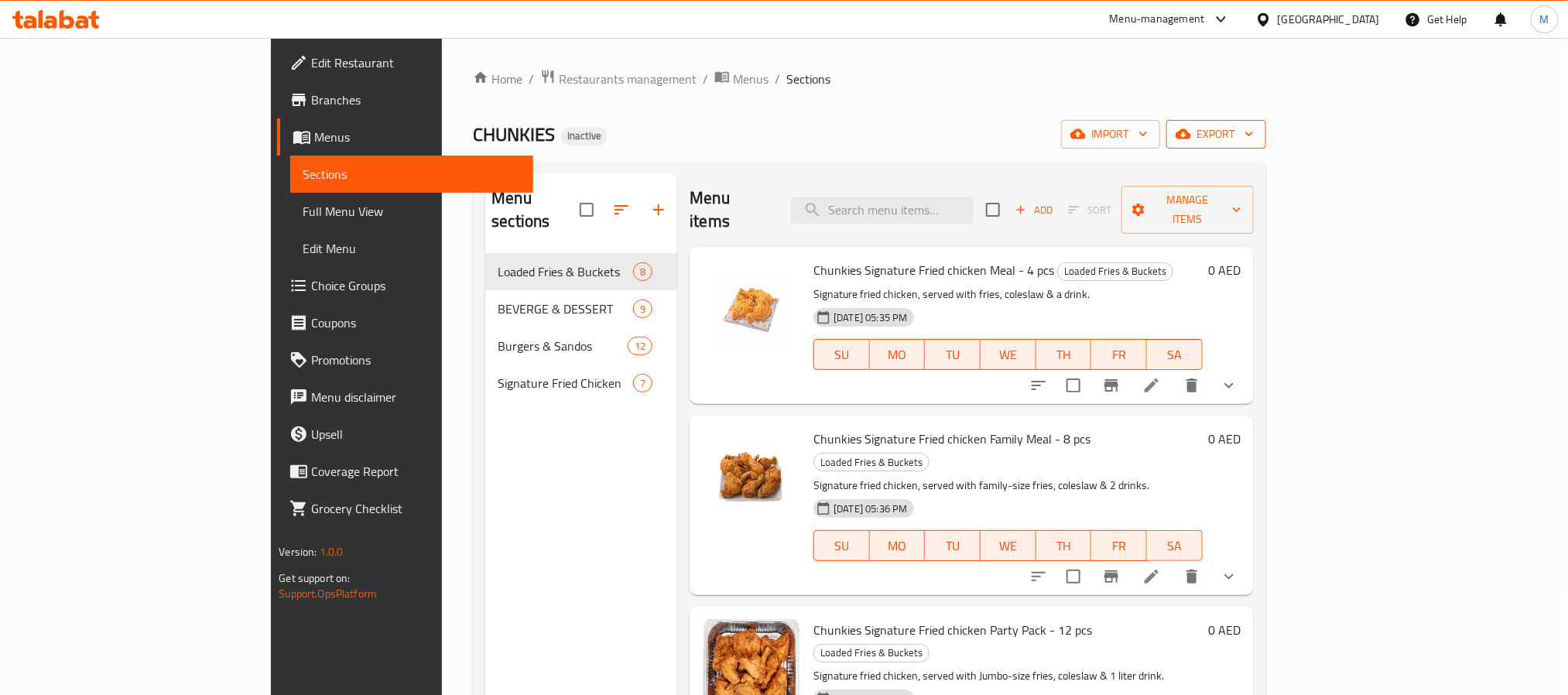
click at [1257, 133] on icon "button" at bounding box center [1250, 134] width 16 height 16
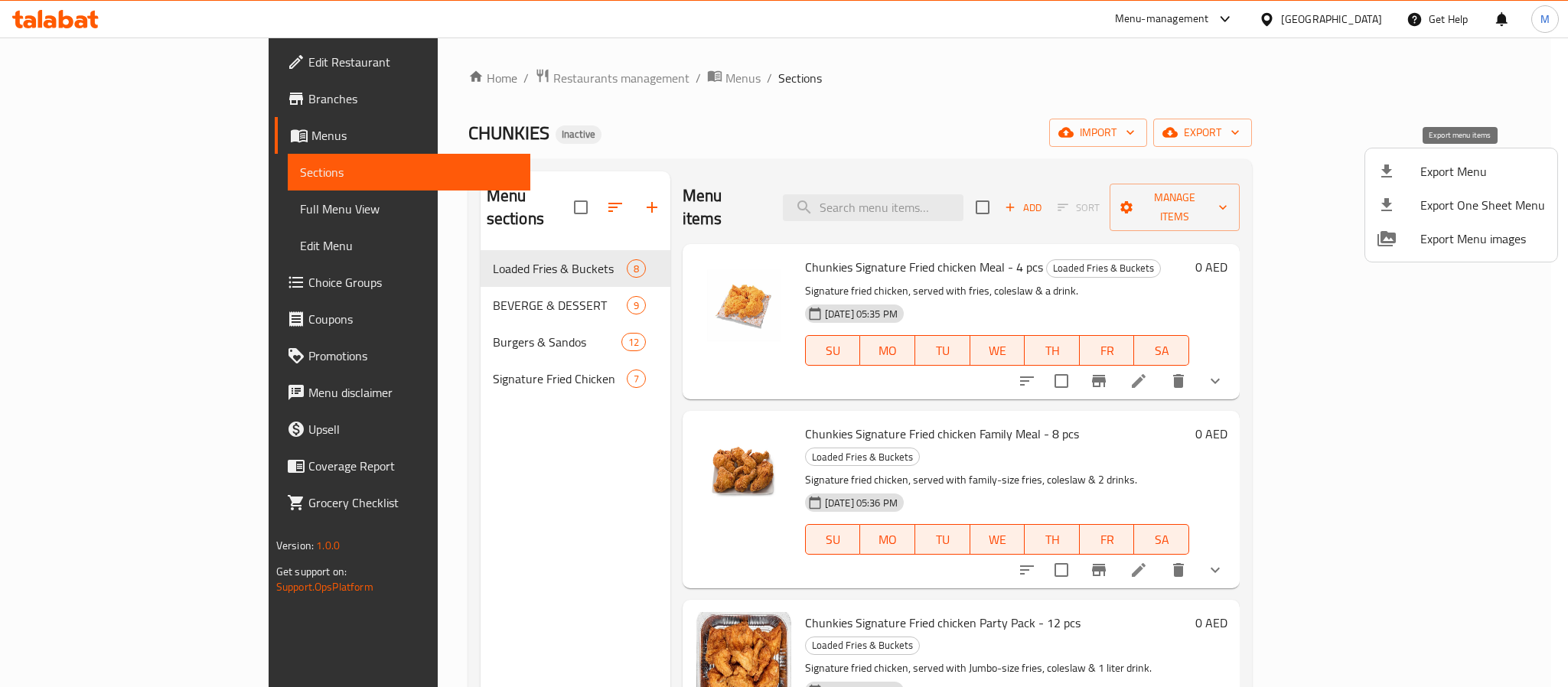
click at [1463, 166] on span "Export Menu" at bounding box center [1483, 172] width 125 height 18
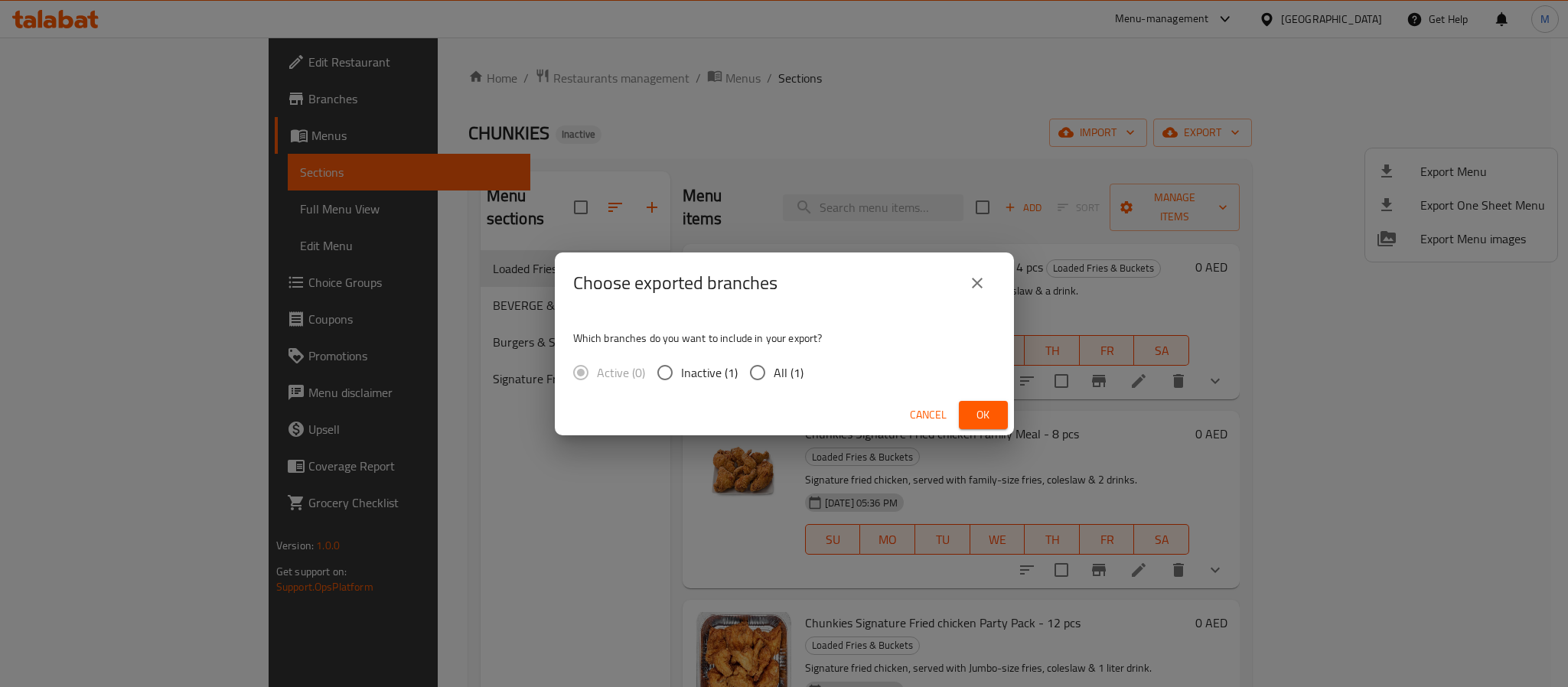
click at [761, 379] on input "All (1)" at bounding box center [757, 372] width 32 height 32
radio input "true"
click at [991, 419] on span "Ok" at bounding box center [984, 415] width 25 height 19
